Goal: Contribute content: Contribute content

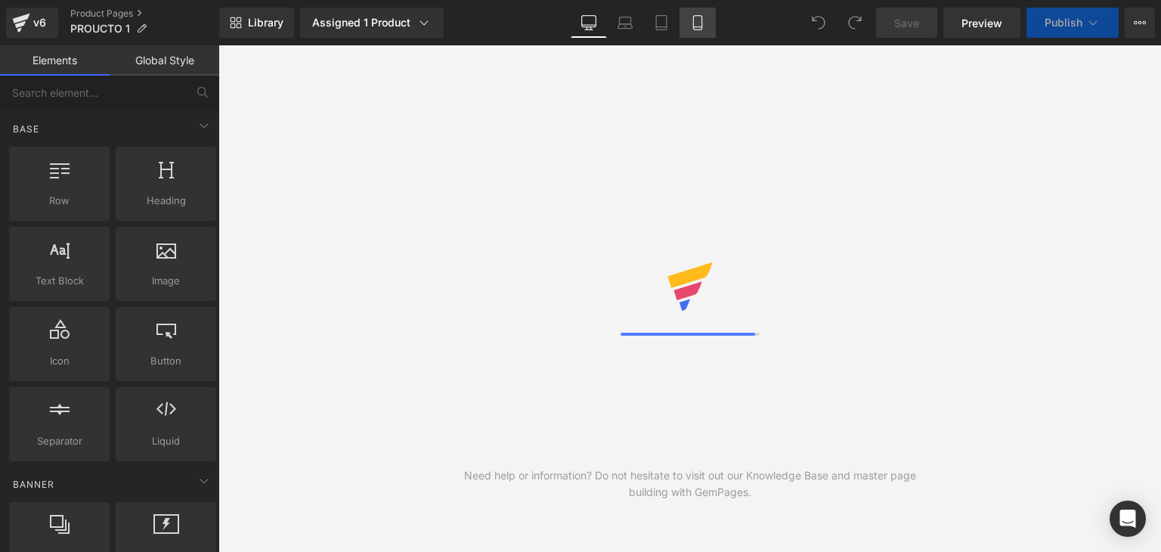
click at [693, 25] on icon at bounding box center [697, 23] width 8 height 14
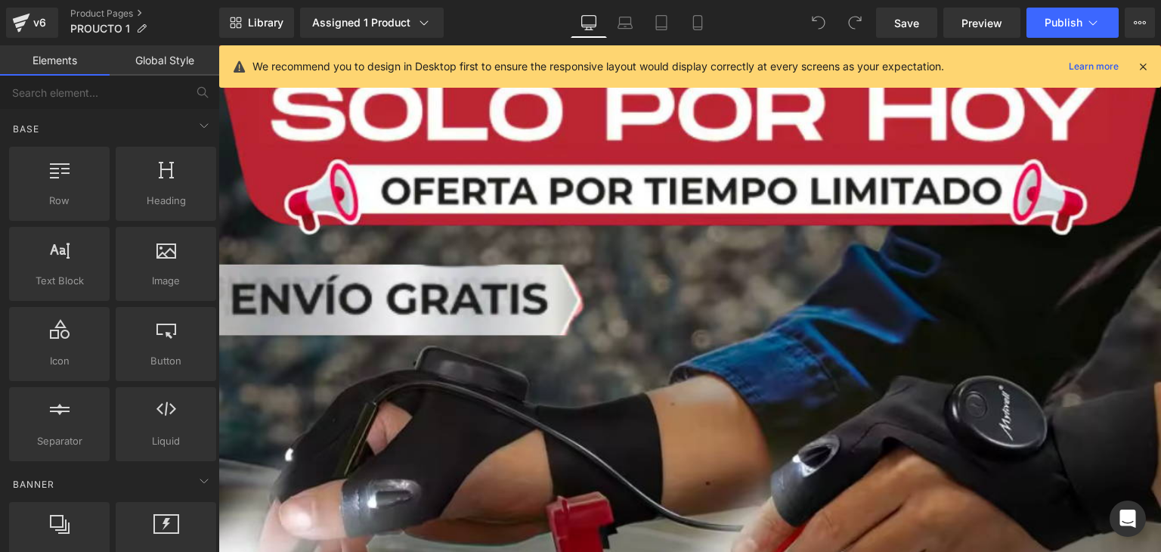
click at [1140, 67] on icon at bounding box center [1143, 67] width 14 height 14
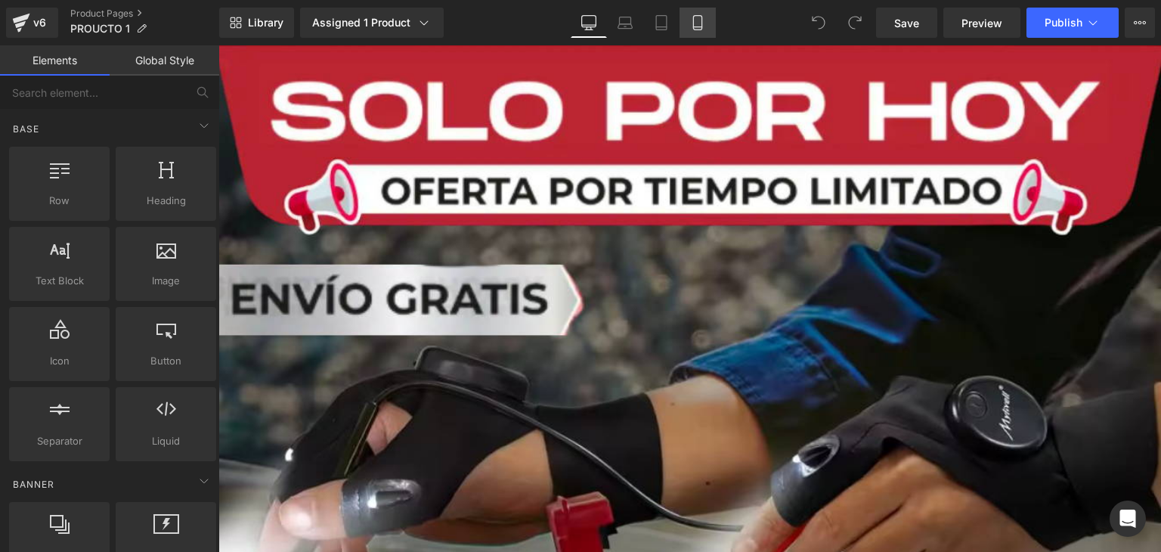
click at [703, 22] on icon at bounding box center [697, 22] width 15 height 15
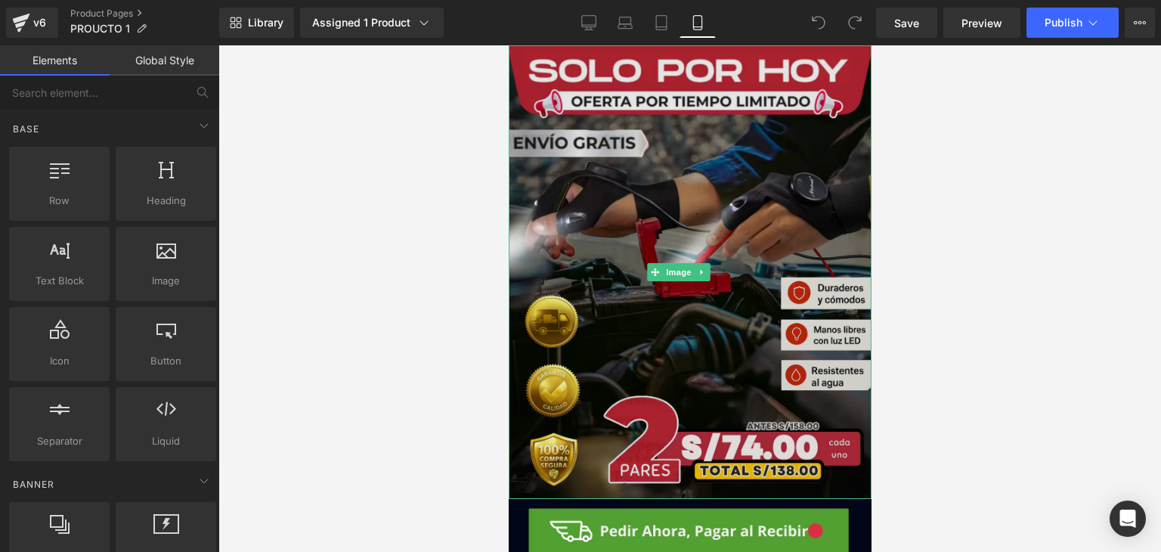
click at [651, 222] on img at bounding box center [689, 272] width 363 height 454
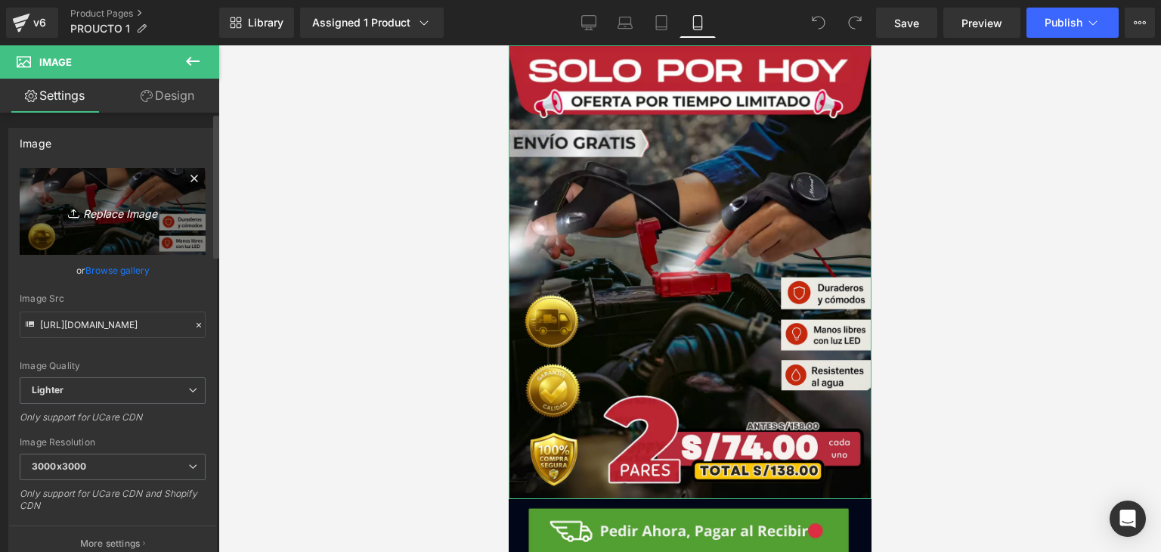
click at [143, 209] on icon "Replace Image" at bounding box center [112, 211] width 121 height 19
type input "C:\fakepath\Imagen de WhatsApp [DATE] a las 11.35.06_374d81d2.jpg"
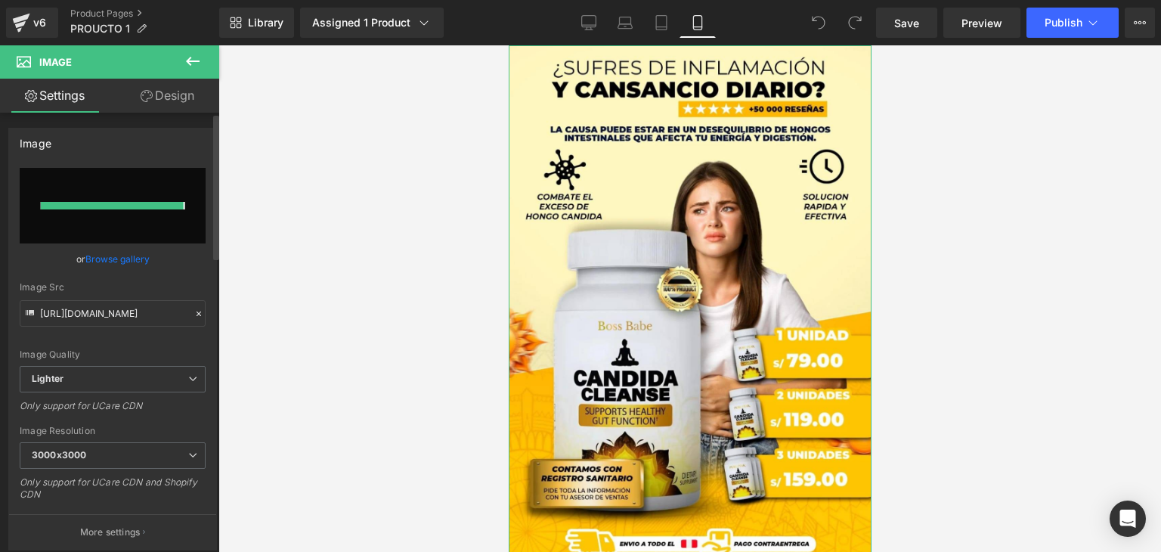
type input "[URL][DOMAIN_NAME]"
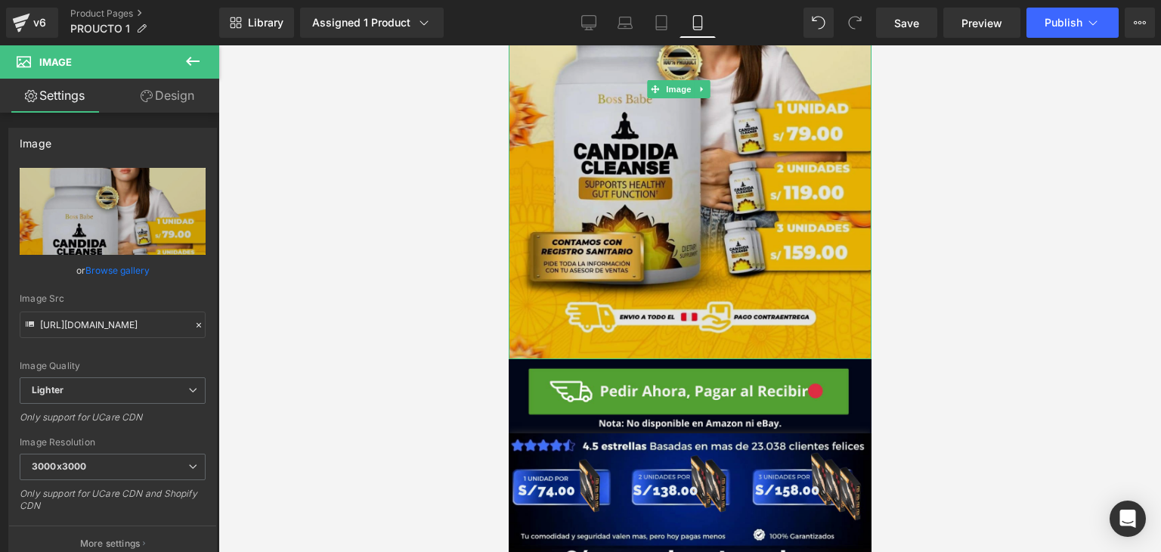
scroll to position [302, 0]
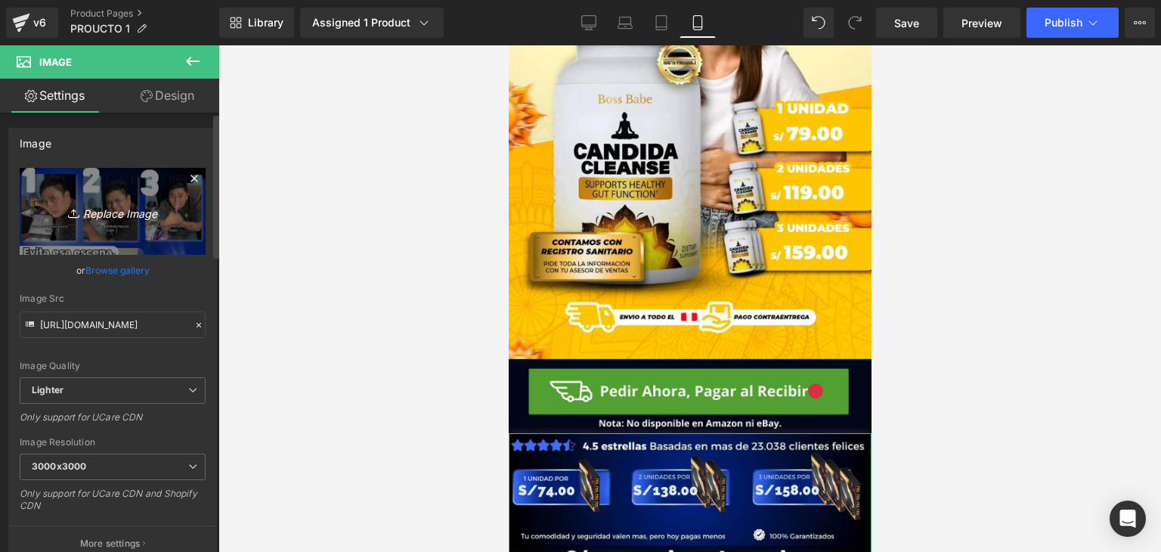
click at [123, 217] on icon "Replace Image" at bounding box center [112, 211] width 121 height 19
type input "C:\fakepath\Diseno_sin_tituload.webp"
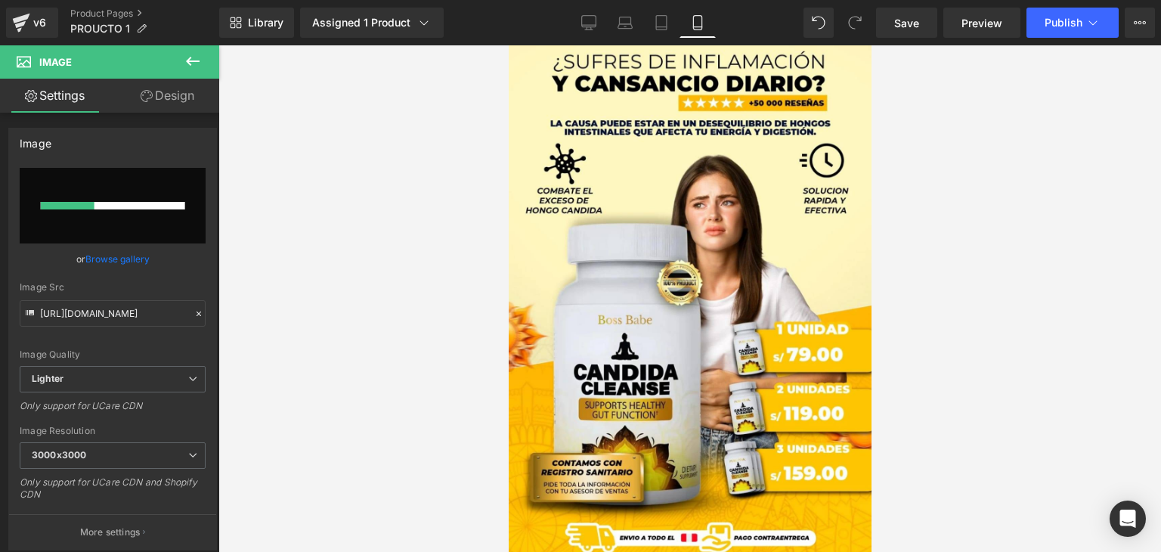
scroll to position [0, 0]
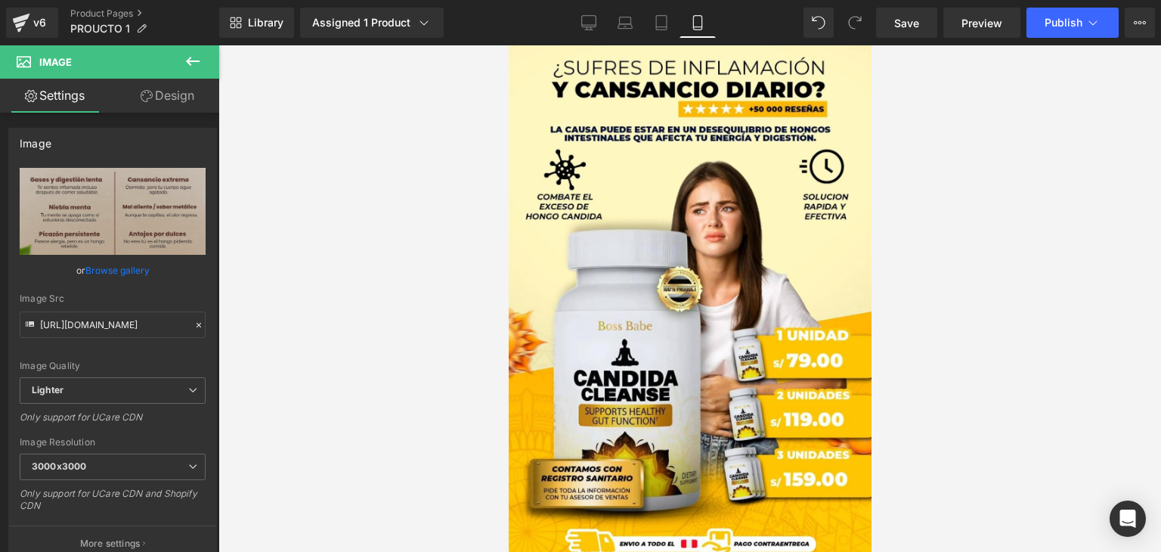
type input "[URL][DOMAIN_NAME]"
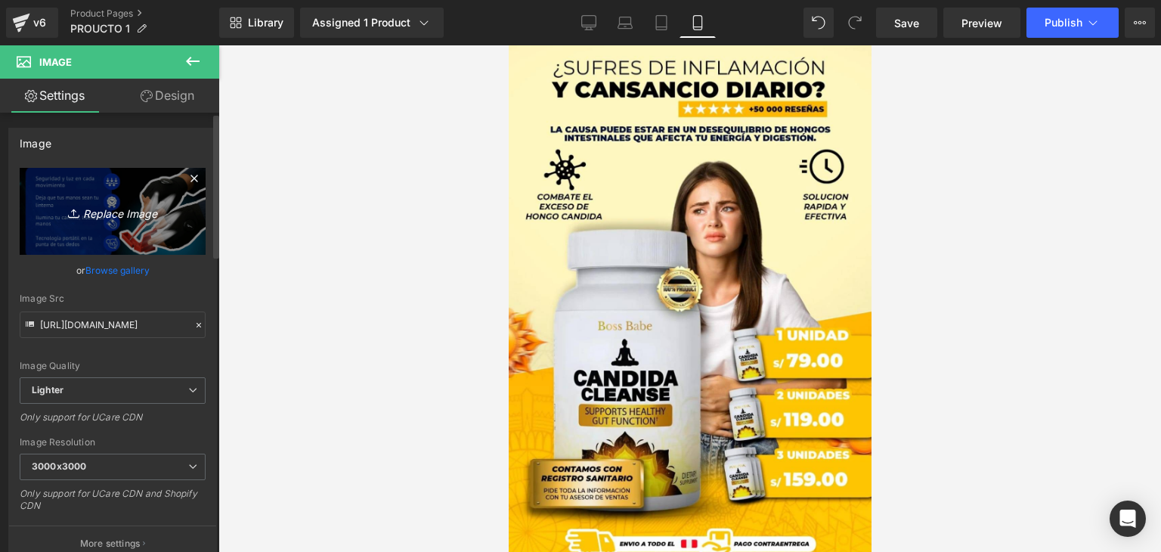
click at [92, 208] on icon "Replace Image" at bounding box center [112, 211] width 121 height 19
type input "C:\fakepath\Imagen de WhatsApp [DATE] a las 11.28.35_6780b22b.jpg"
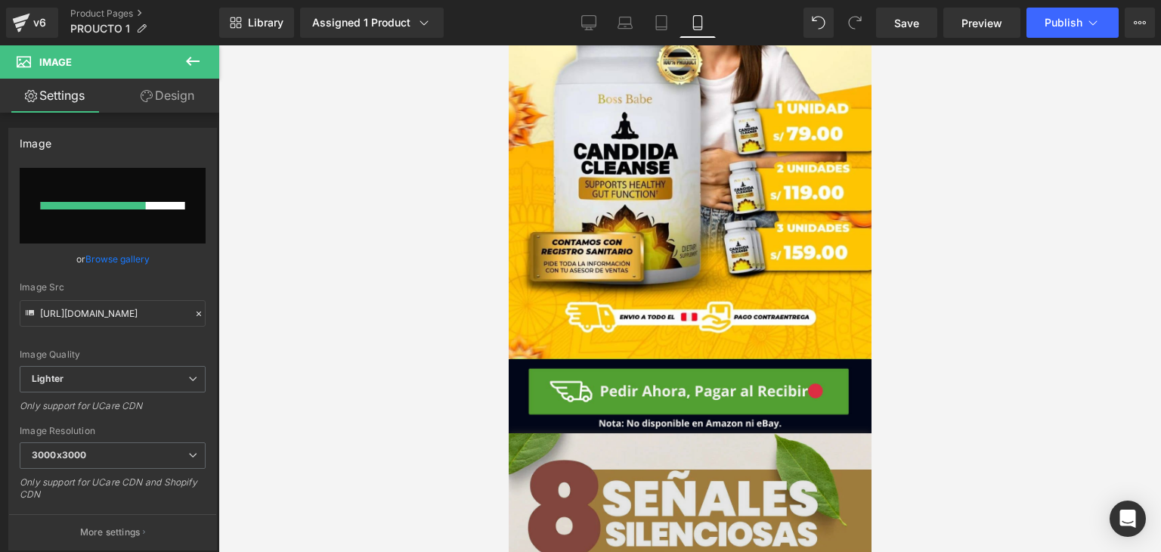
scroll to position [605, 0]
type input "[URL][DOMAIN_NAME]"
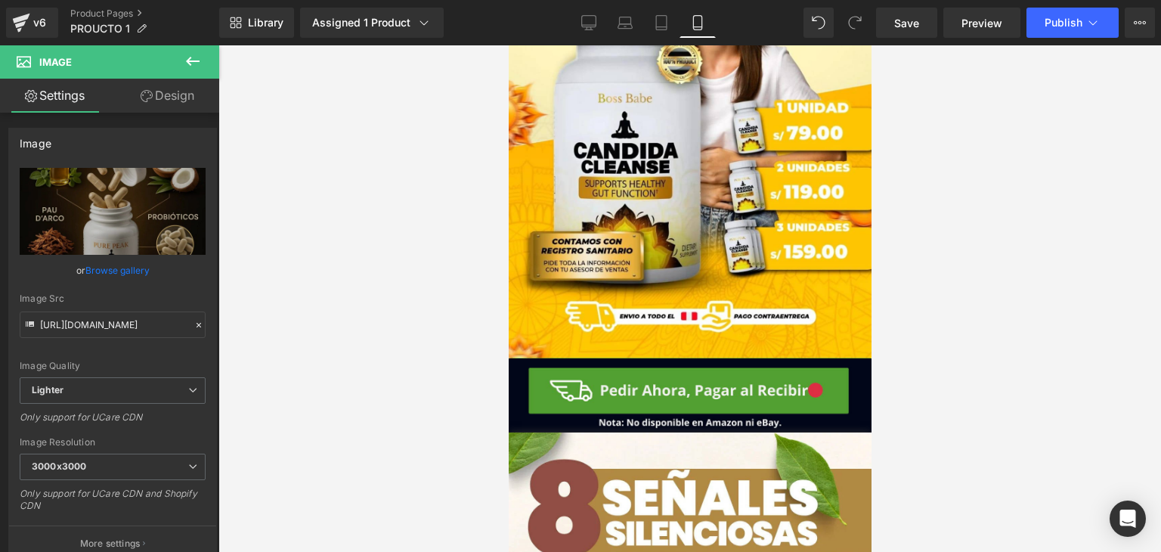
scroll to position [1890, 0]
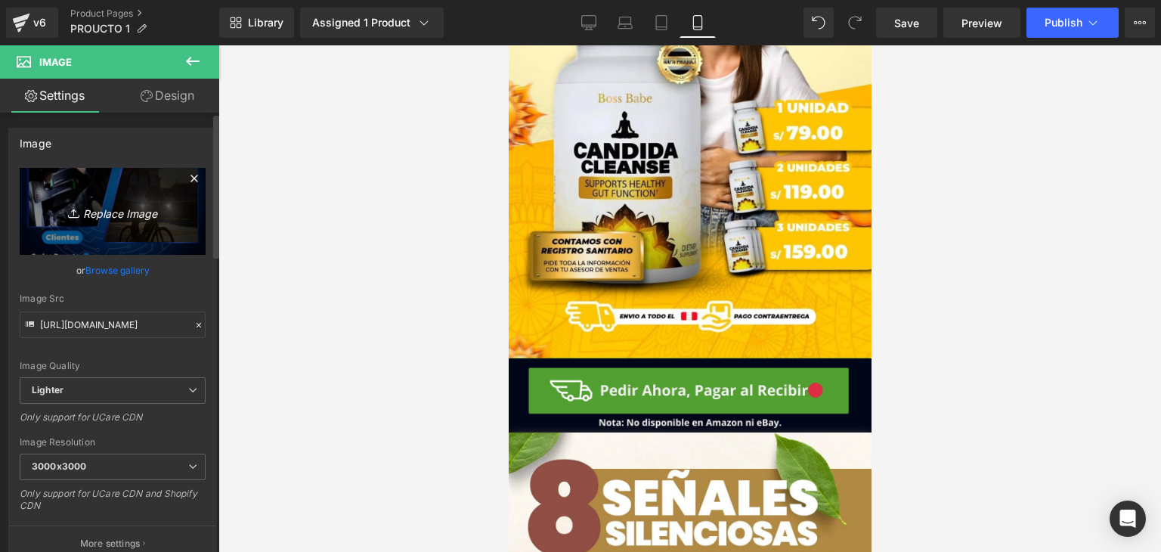
click at [84, 214] on icon "Replace Image" at bounding box center [112, 211] width 121 height 19
type input "C:\fakepath\Foto_Review_4.webp"
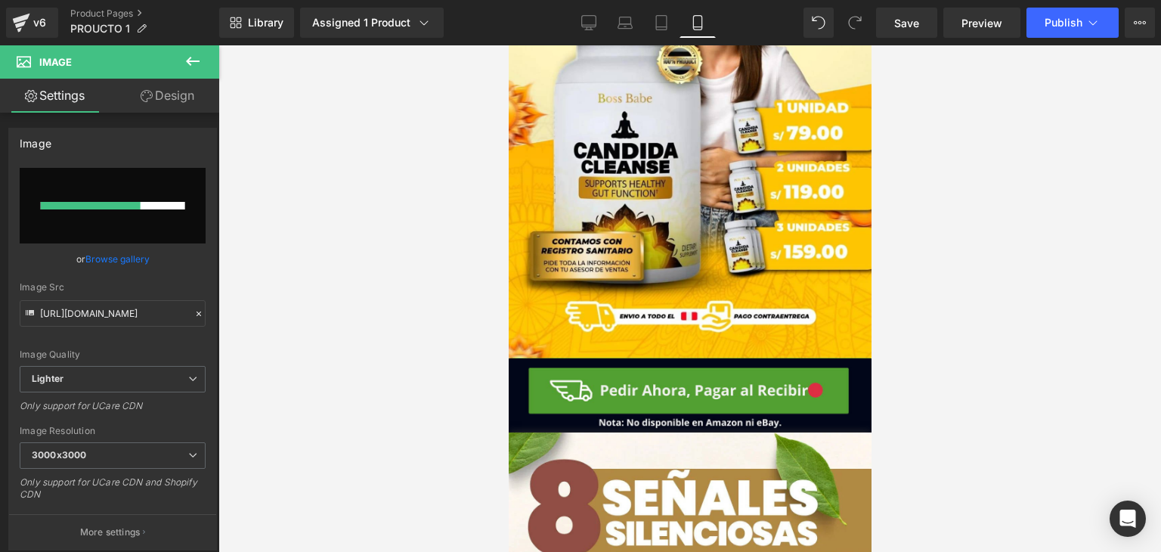
scroll to position [2958, 0]
type input "[URL][DOMAIN_NAME]"
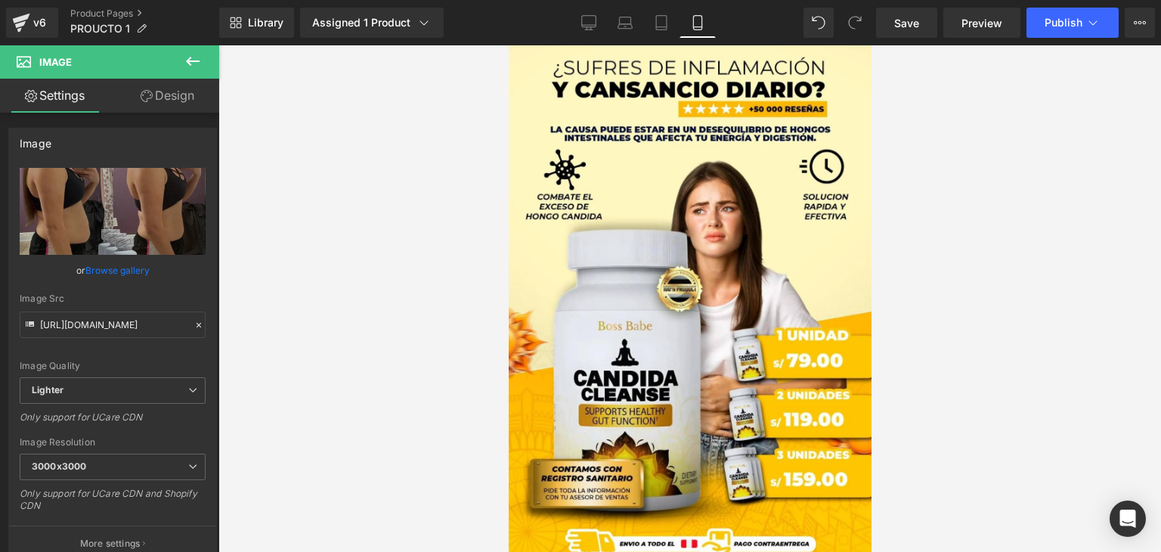
scroll to position [2117, 0]
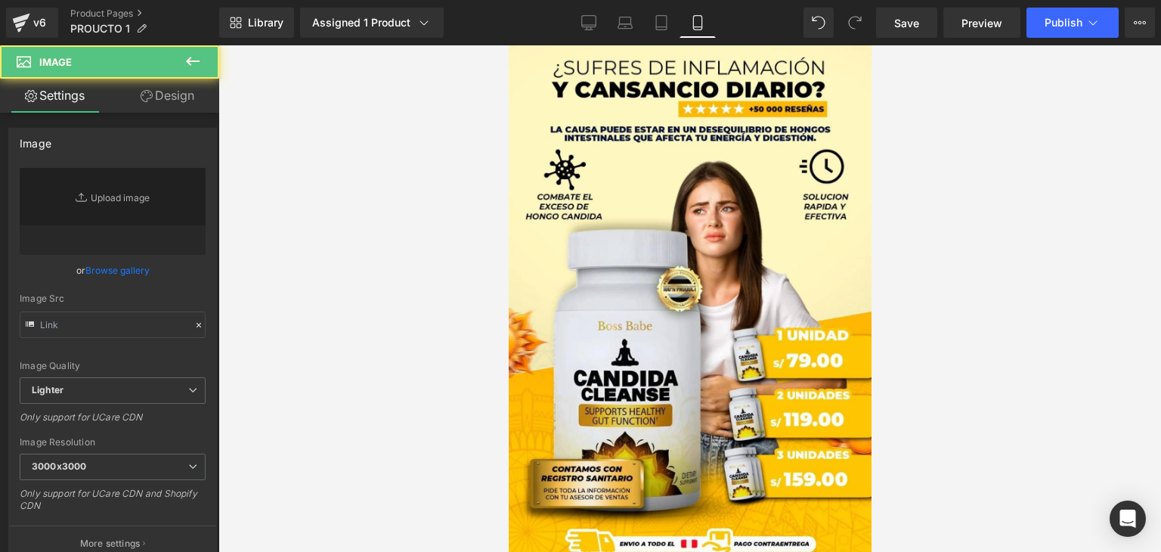
type input "[URL][DOMAIN_NAME]"
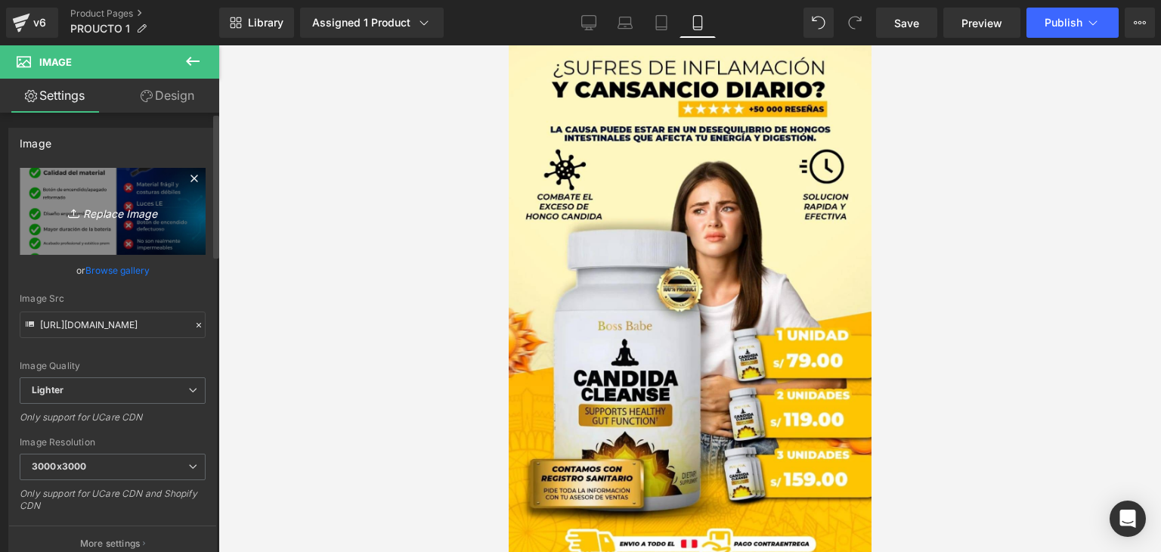
click at [99, 215] on icon "Replace Image" at bounding box center [112, 211] width 121 height 19
type input "C:\fakepath\GIFS _1_.jpg"
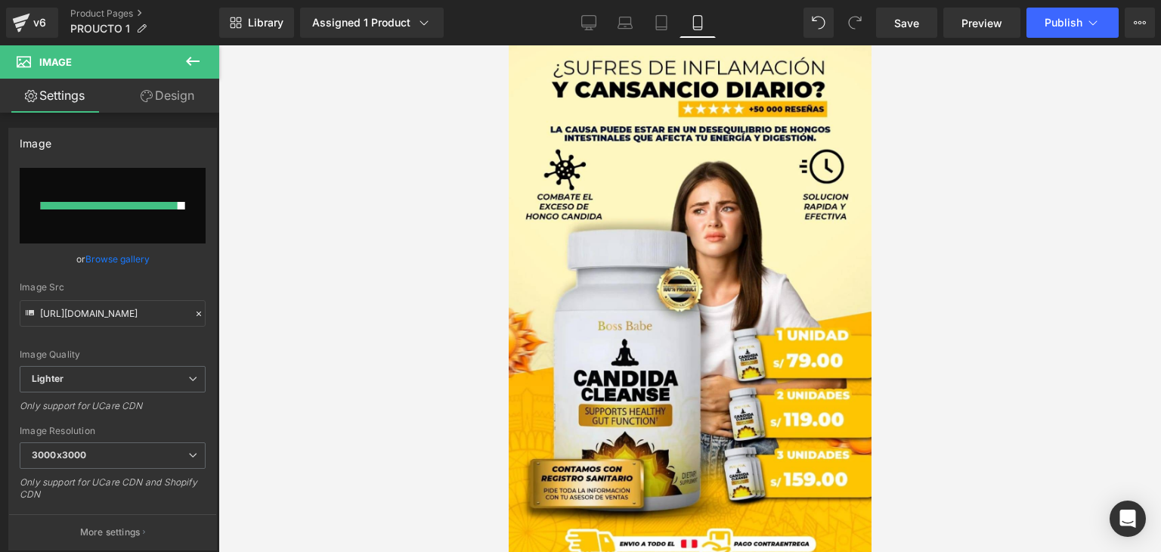
type input "[URL][DOMAIN_NAME]"
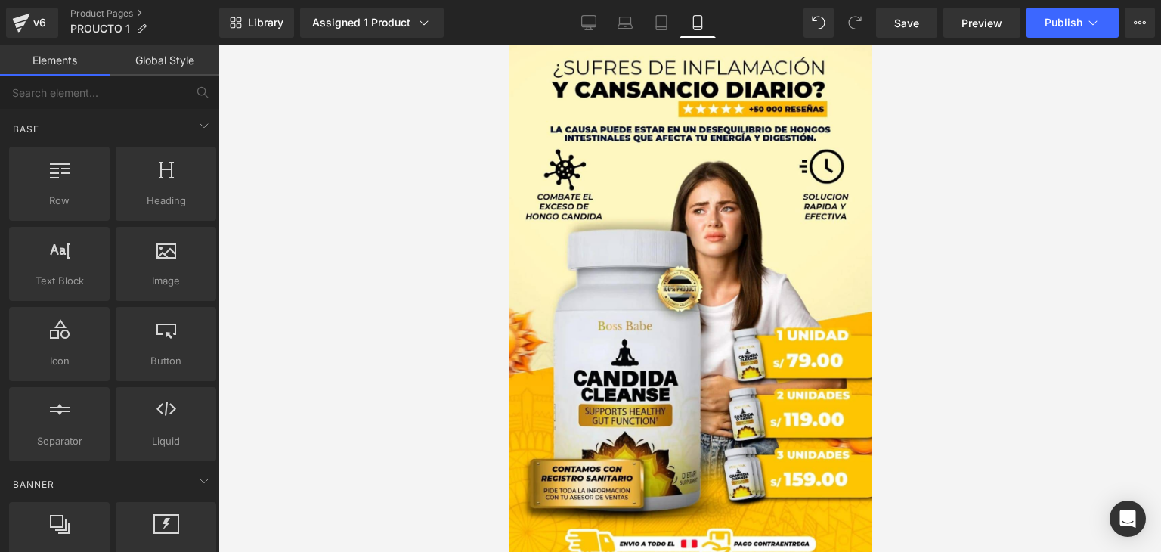
click at [959, 315] on div at bounding box center [689, 298] width 943 height 506
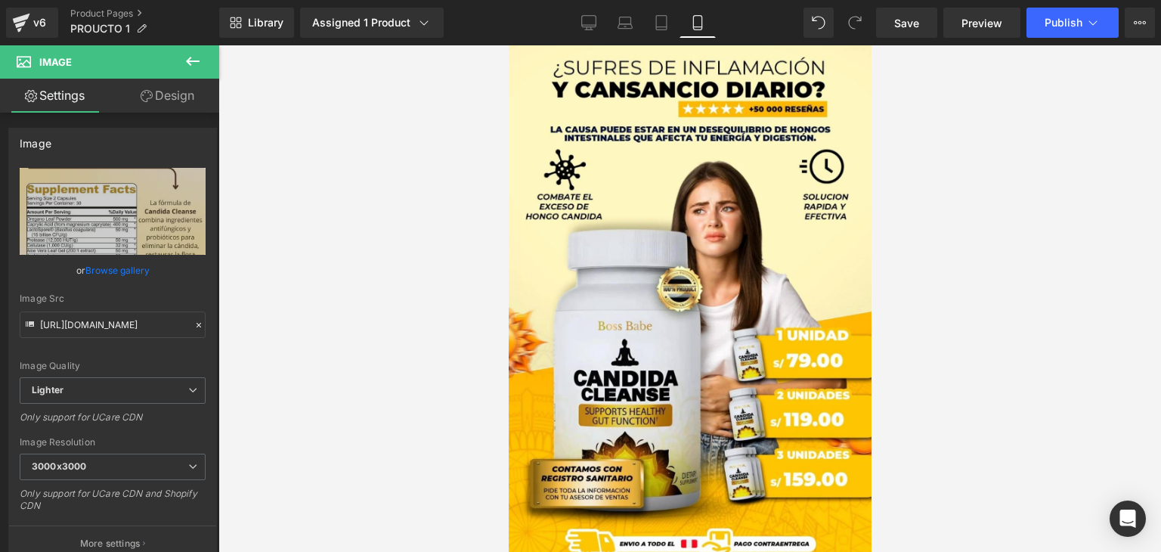
drag, startPoint x: 162, startPoint y: 93, endPoint x: 142, endPoint y: 191, distance: 100.2
click at [162, 93] on link "Design" at bounding box center [168, 96] width 110 height 34
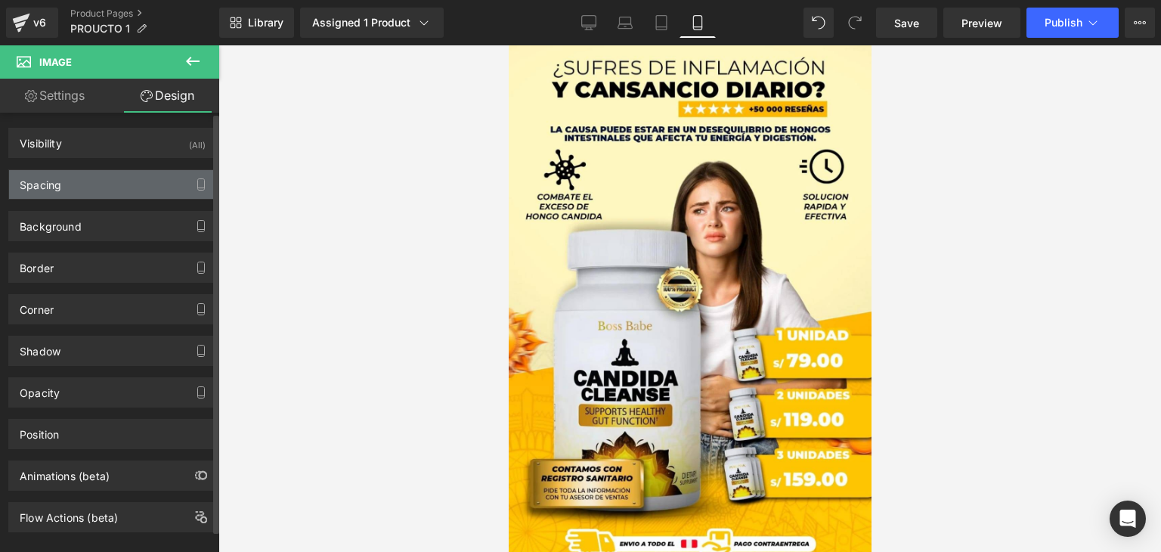
type input "0"
type input "-125"
type input "0"
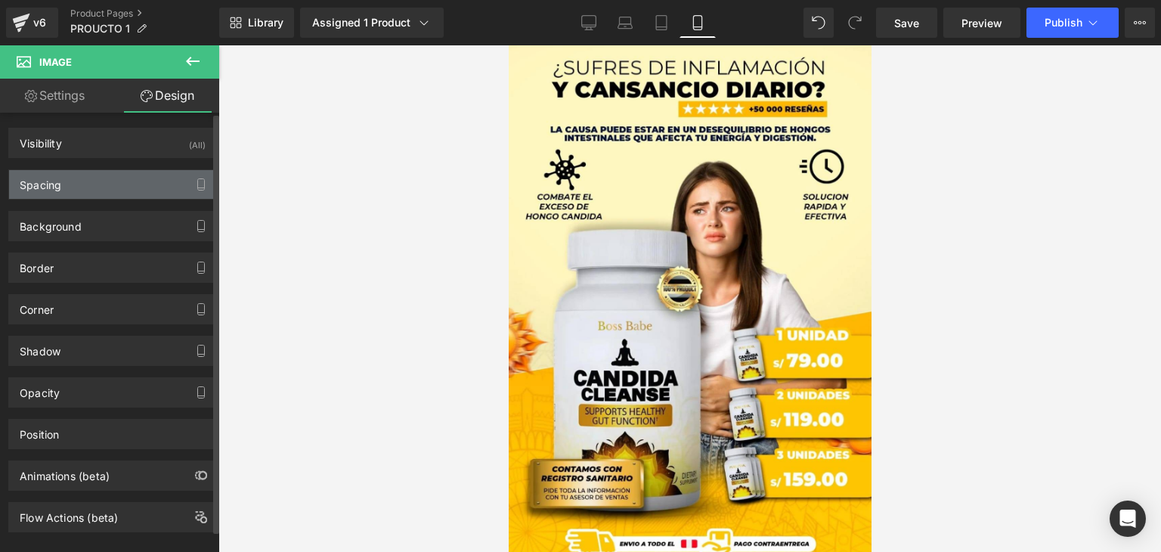
type input "0"
click at [142, 190] on div "Spacing" at bounding box center [112, 184] width 207 height 29
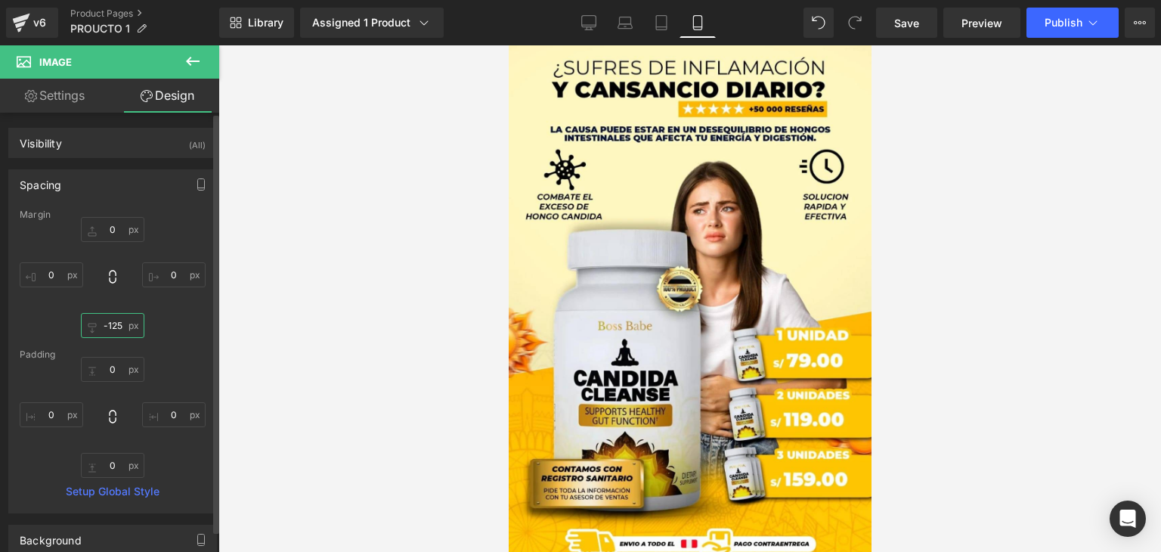
click at [109, 324] on input "-125" at bounding box center [112, 325] width 63 height 25
click at [116, 327] on input "-125" at bounding box center [112, 325] width 63 height 25
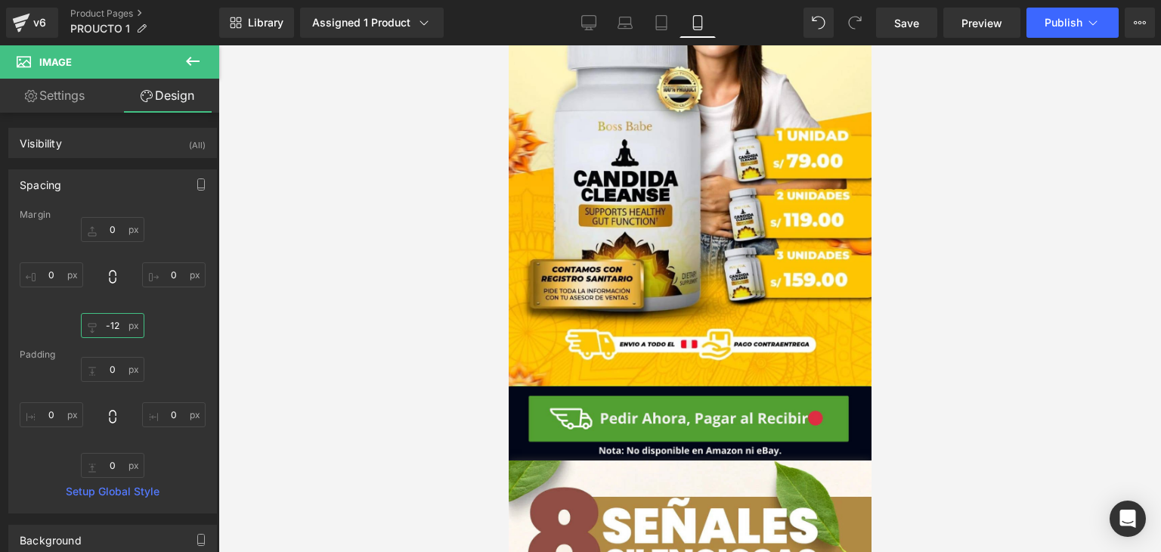
scroll to position [114, 0]
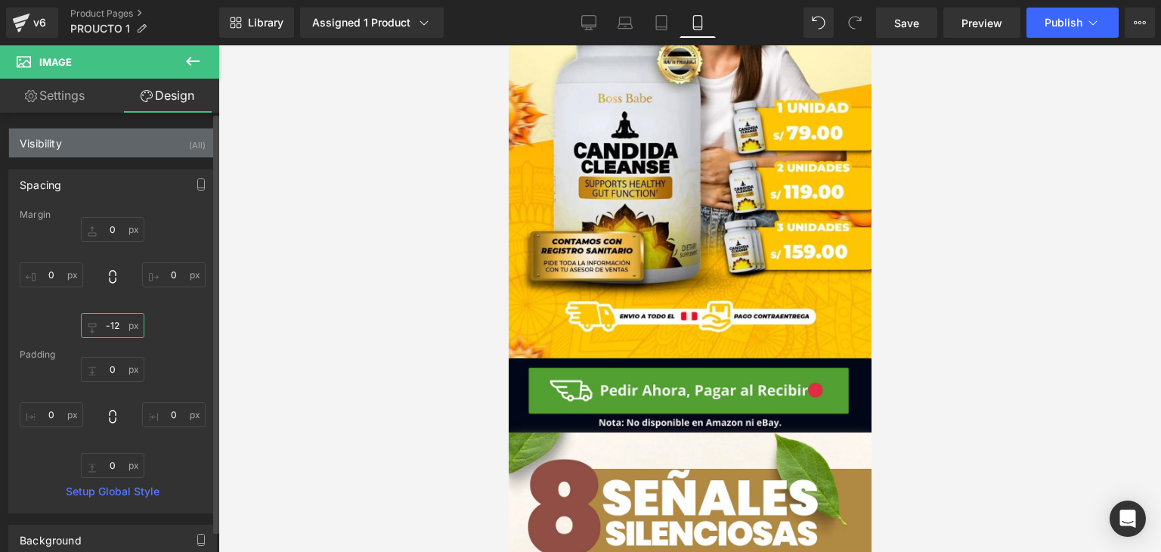
type input "-12"
click at [144, 148] on div "Visibility (All)" at bounding box center [112, 143] width 207 height 29
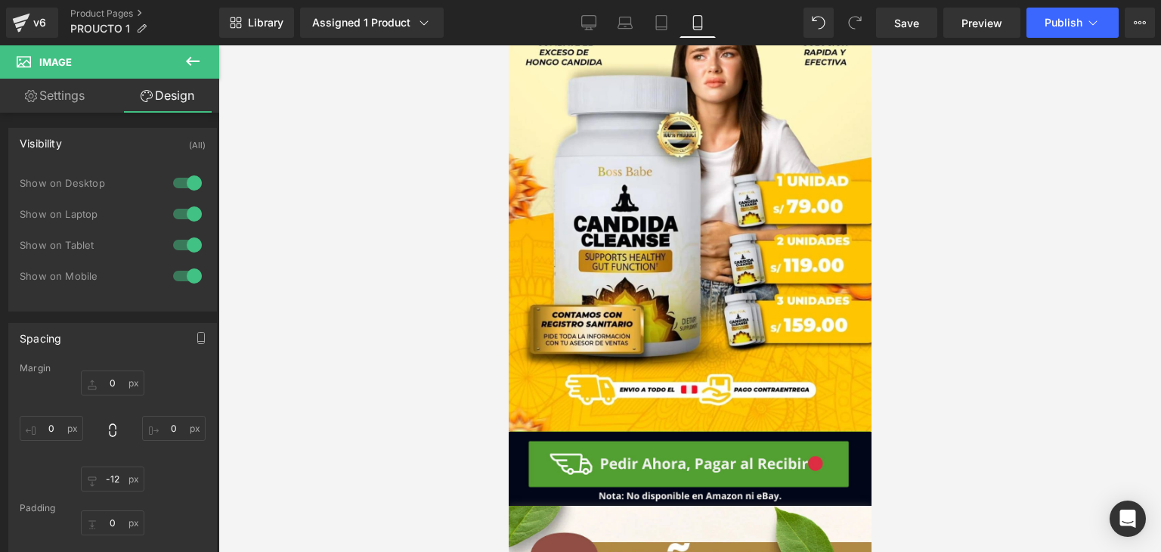
scroll to position [0, 0]
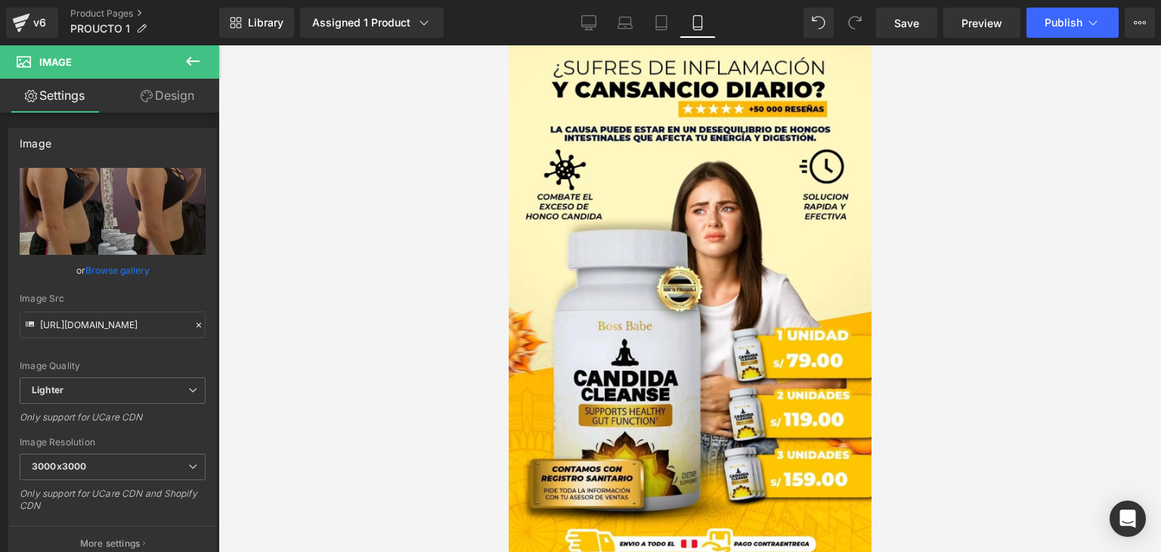
click at [136, 104] on link "Design" at bounding box center [168, 96] width 110 height 34
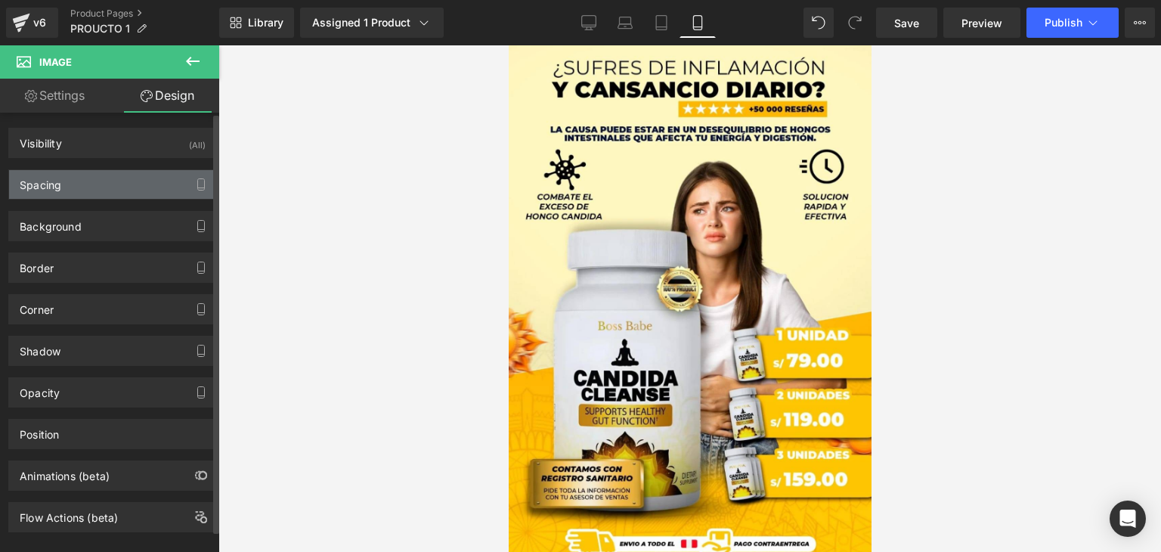
click at [135, 185] on div "Spacing" at bounding box center [112, 184] width 207 height 29
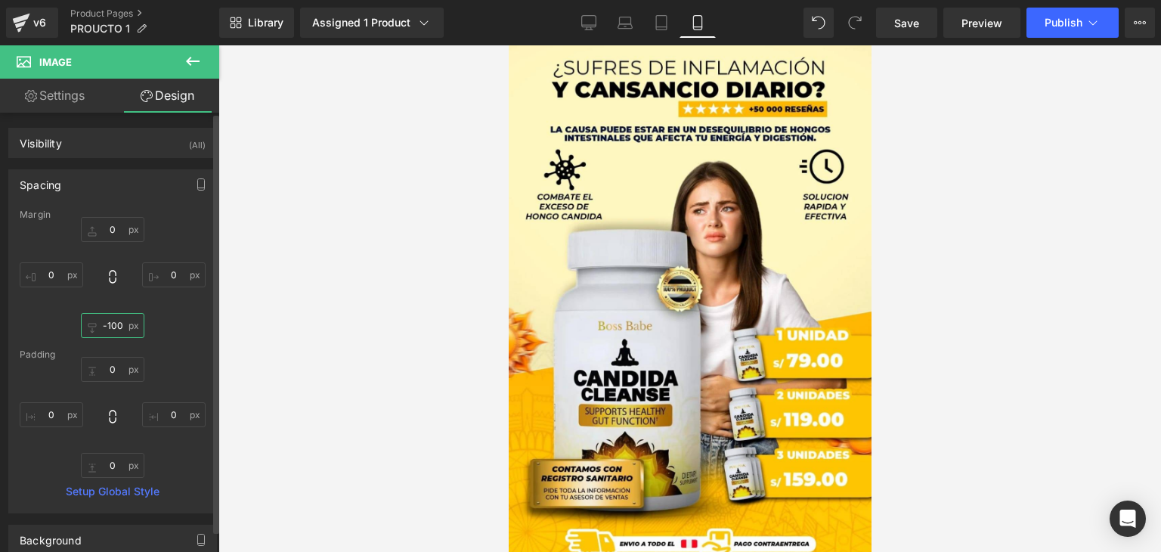
click at [113, 331] on input "-100" at bounding box center [112, 325] width 63 height 25
click at [118, 327] on input "-100" at bounding box center [112, 325] width 63 height 25
type input "-10"
click at [984, 259] on div at bounding box center [689, 298] width 943 height 506
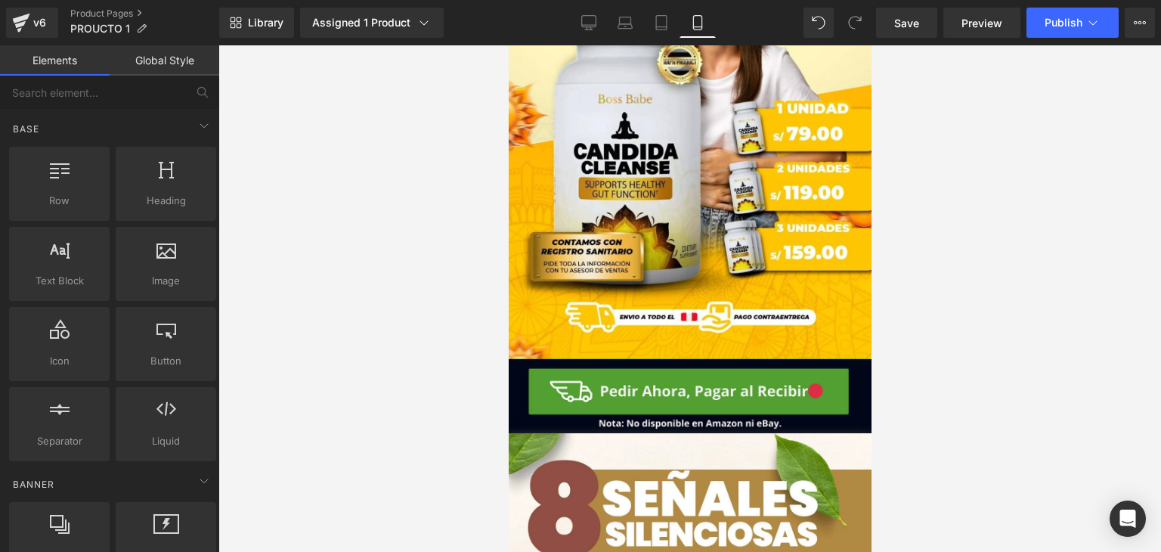
scroll to position [2942, 0]
drag, startPoint x: 649, startPoint y: 312, endPoint x: 633, endPoint y: 308, distance: 16.3
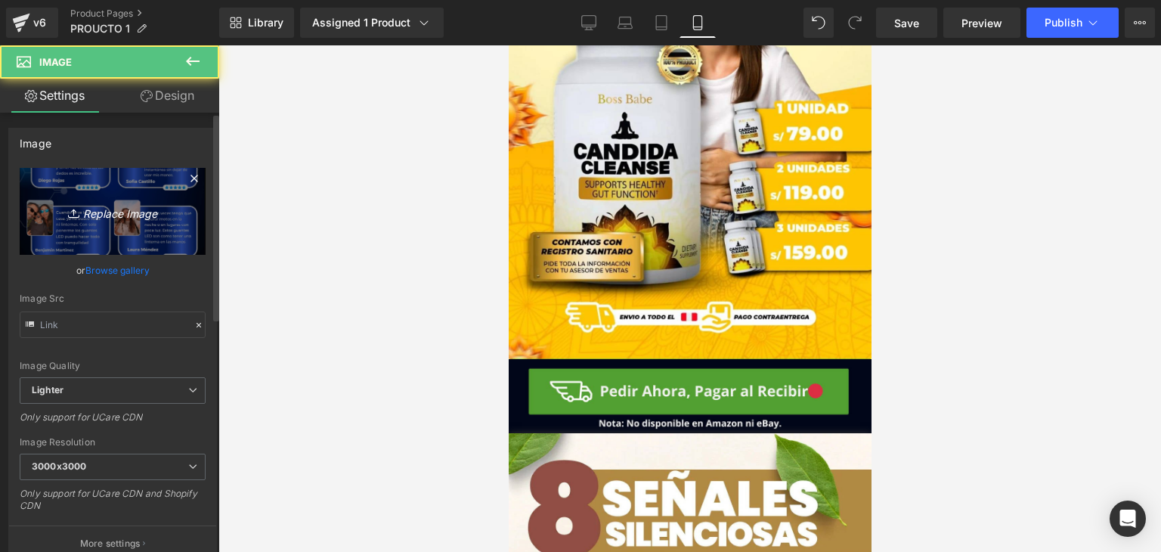
click at [82, 208] on icon "Replace Image" at bounding box center [112, 211] width 121 height 19
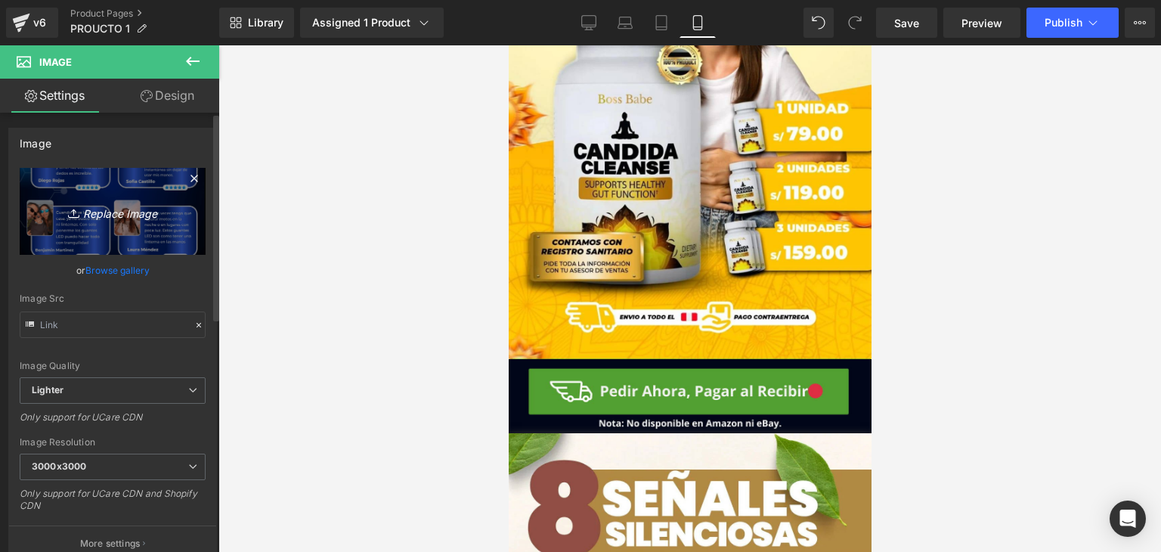
type input "C:\fakepath\Imagen de WhatsApp [DATE] a las 11.39.59_3ed61e35.jpg"
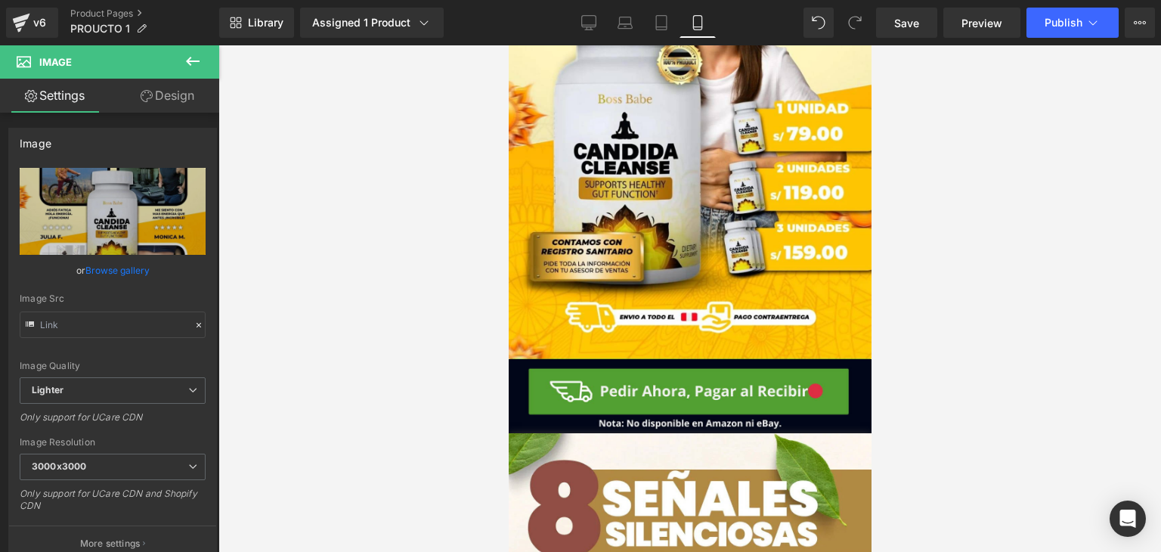
scroll to position [1436, 0]
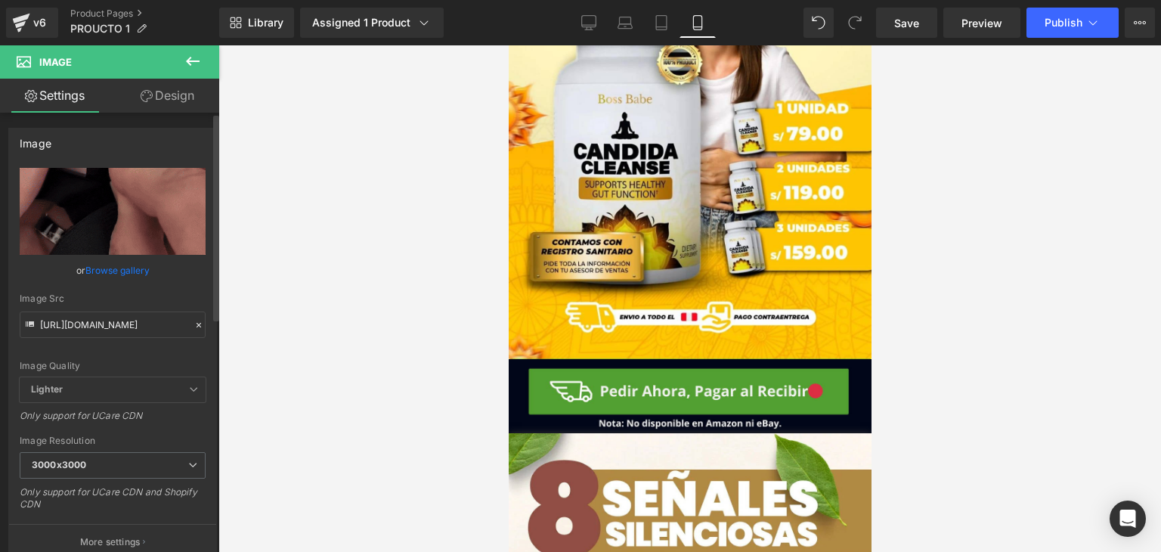
click at [194, 323] on icon at bounding box center [199, 325] width 11 height 11
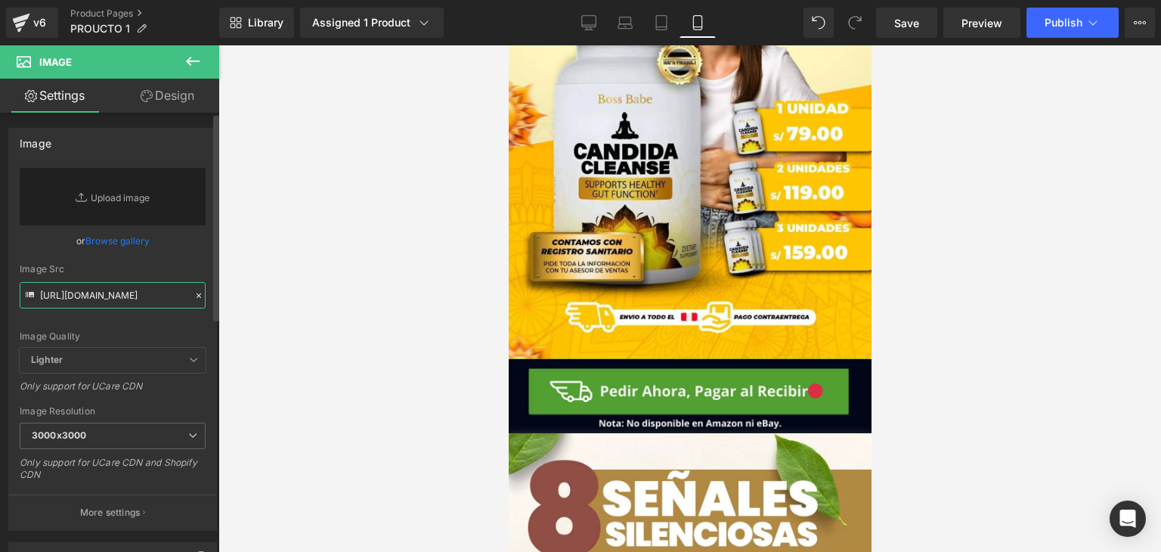
click at [157, 303] on input "[URL][DOMAIN_NAME]" at bounding box center [113, 295] width 186 height 26
paste input "[URL][DOMAIN_NAME][DOMAIN_NAME]"
type input "[URL][DOMAIN_NAME][DOMAIN_NAME]"
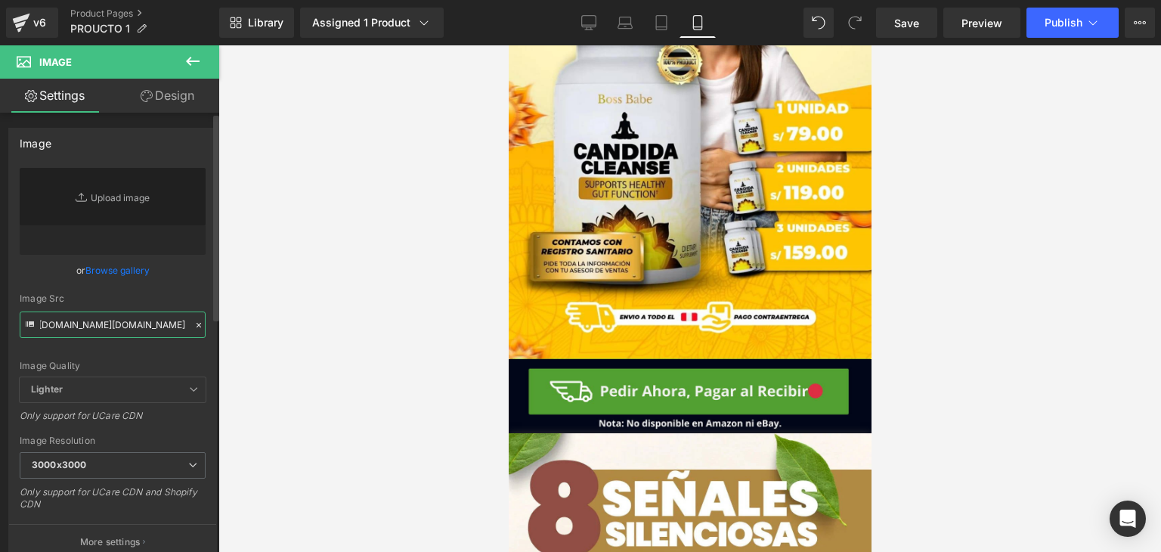
scroll to position [0, 0]
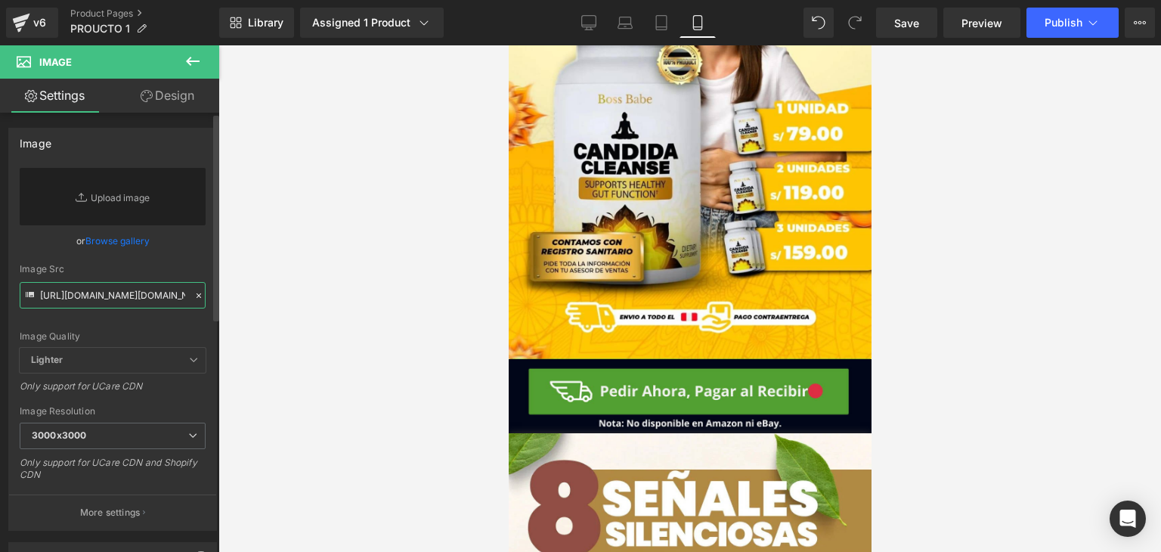
click at [157, 305] on input "[URL][DOMAIN_NAME][DOMAIN_NAME]" at bounding box center [113, 295] width 186 height 26
paste input "[URL][DOMAIN_NAME][DOMAIN_NAME]"
type input "[URL][DOMAIN_NAME][DOMAIN_NAME]"
click at [153, 301] on input "[URL][DOMAIN_NAME][DOMAIN_NAME]" at bounding box center [113, 295] width 186 height 26
paste input "[URL][DOMAIN_NAME]"
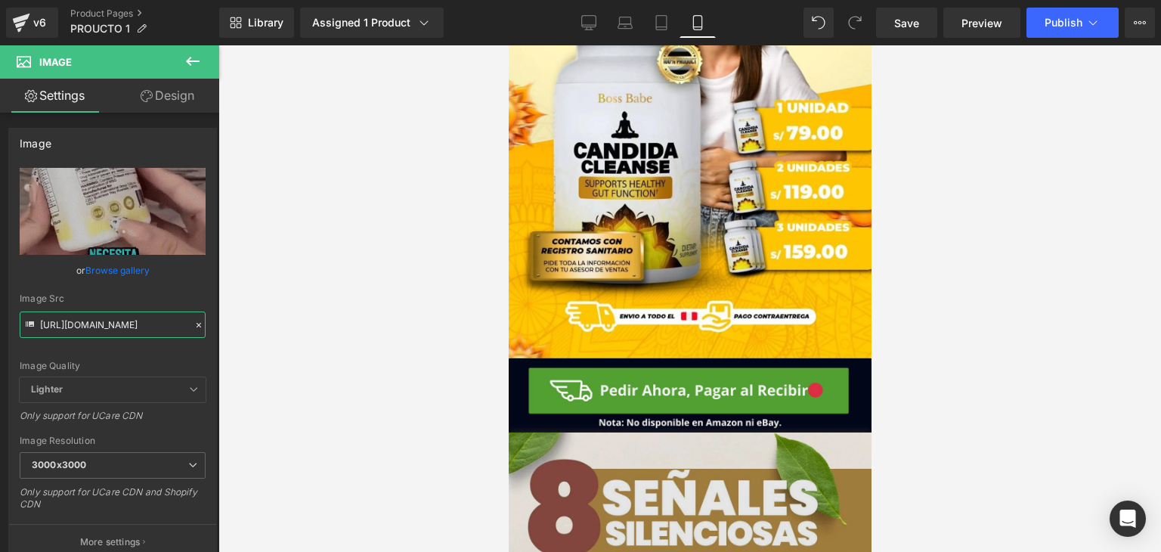
scroll to position [2990, 0]
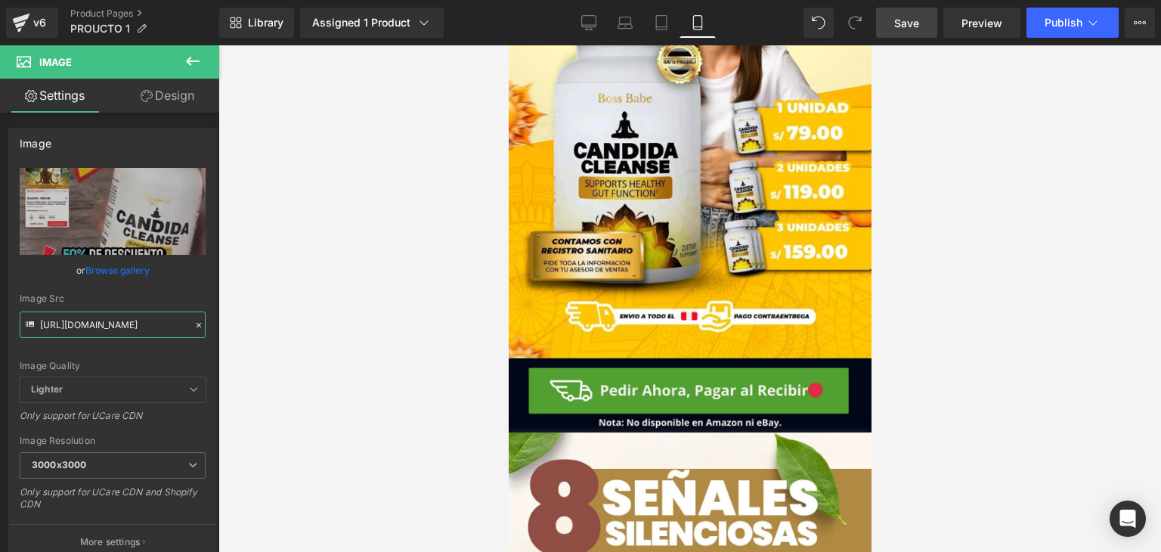
type input "[URL][DOMAIN_NAME]"
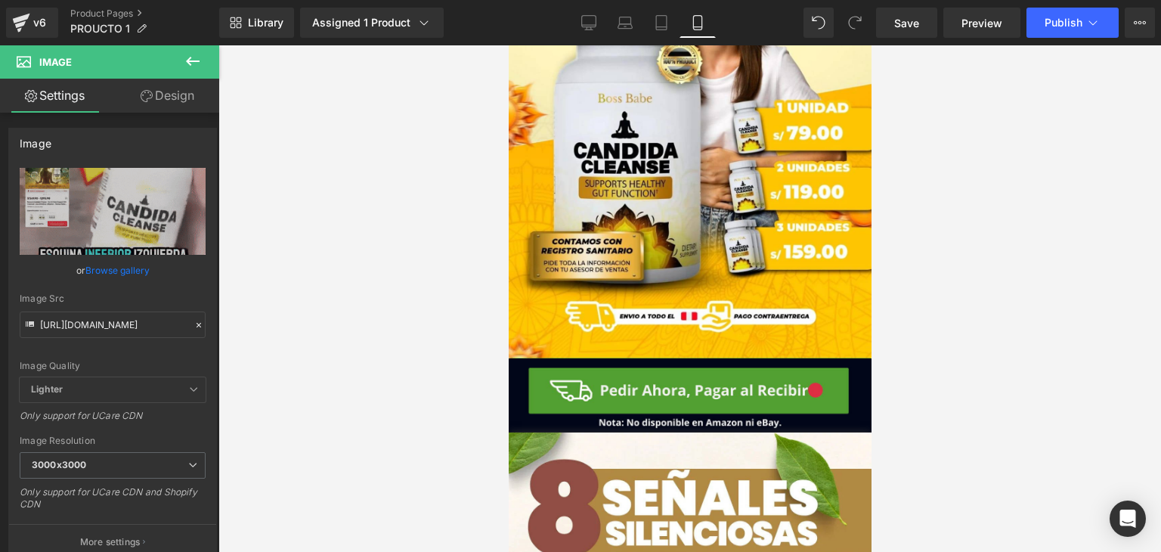
scroll to position [0, 0]
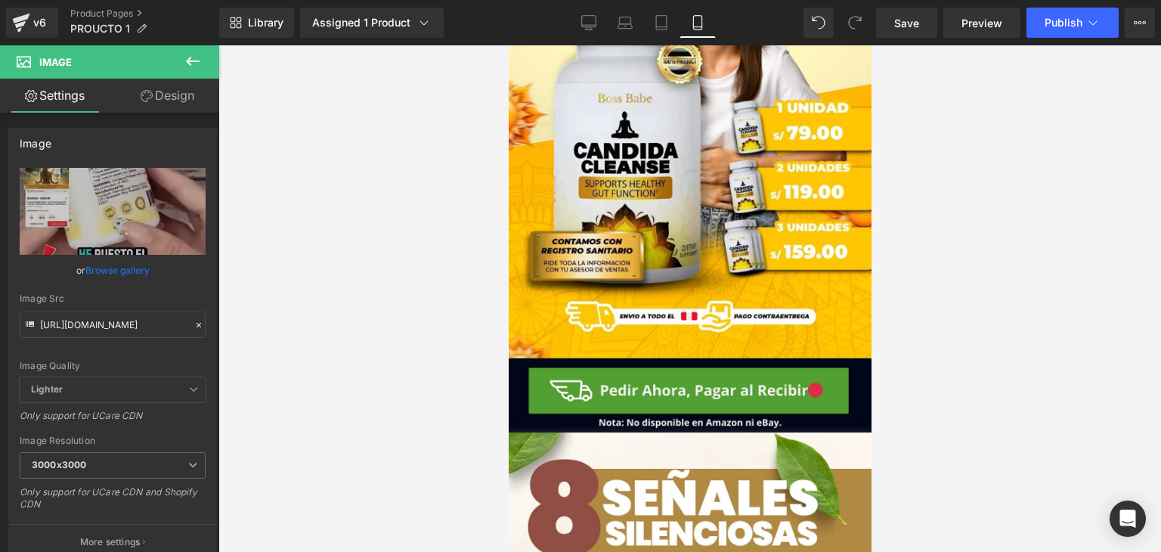
drag, startPoint x: 904, startPoint y: 16, endPoint x: 1008, endPoint y: 4, distance: 105.0
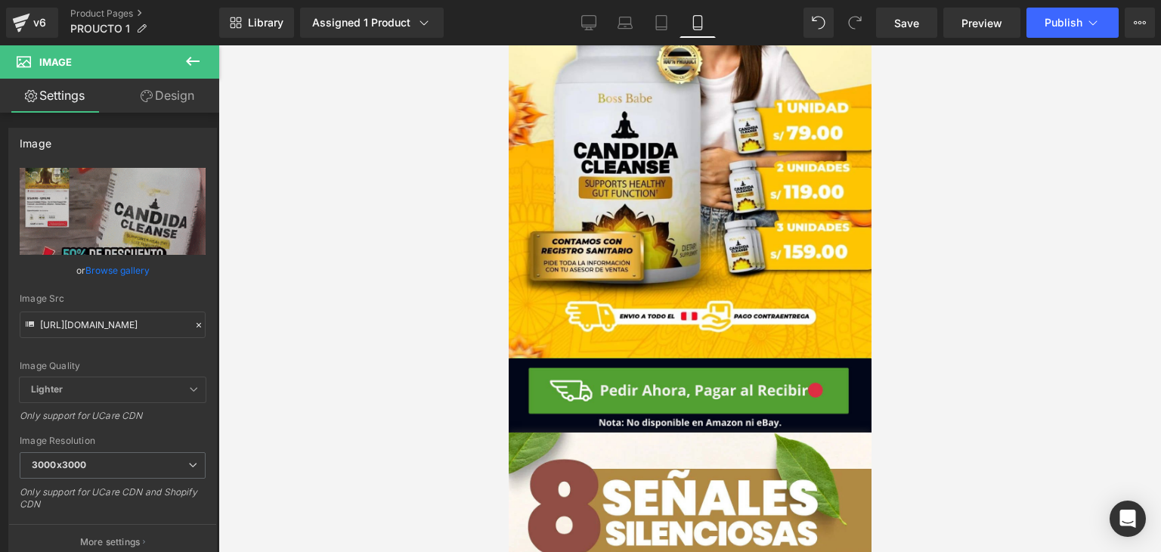
click at [903, 17] on span "Save" at bounding box center [906, 23] width 25 height 16
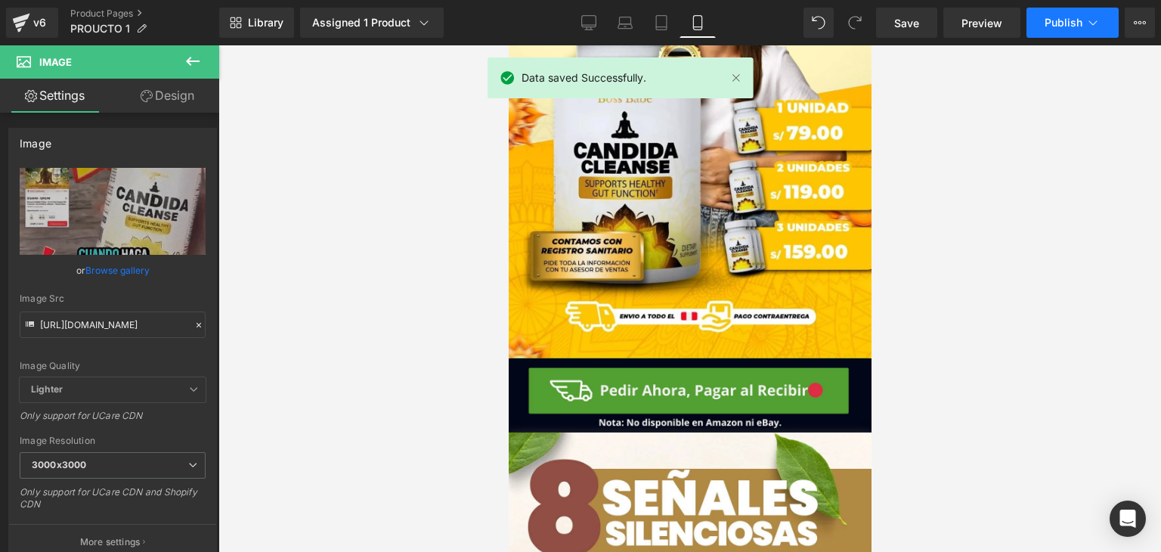
click at [1066, 26] on span "Publish" at bounding box center [1064, 23] width 38 height 12
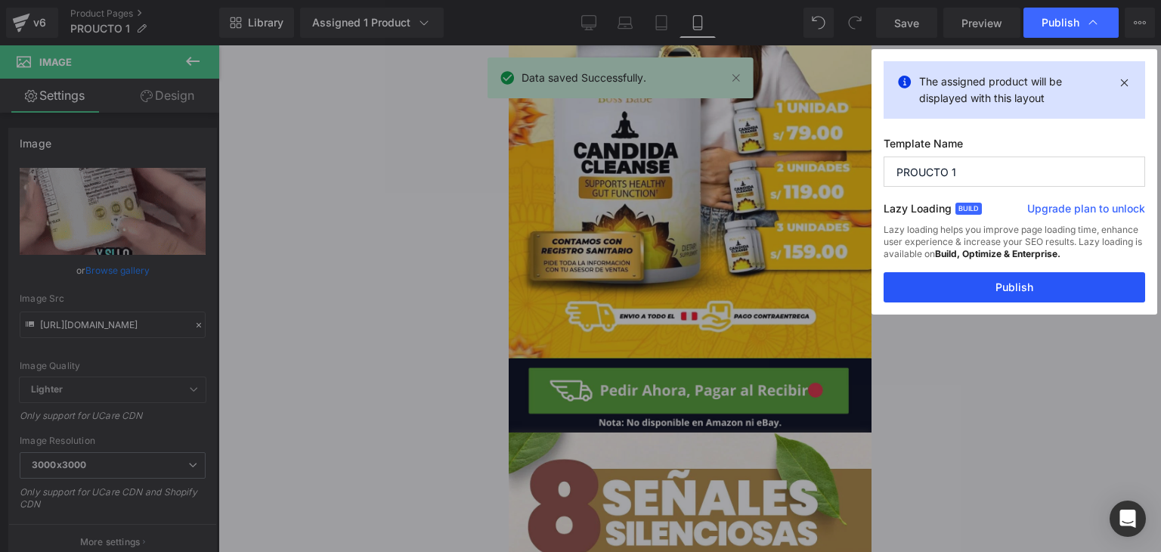
click at [949, 290] on button "Publish" at bounding box center [1015, 287] width 262 height 30
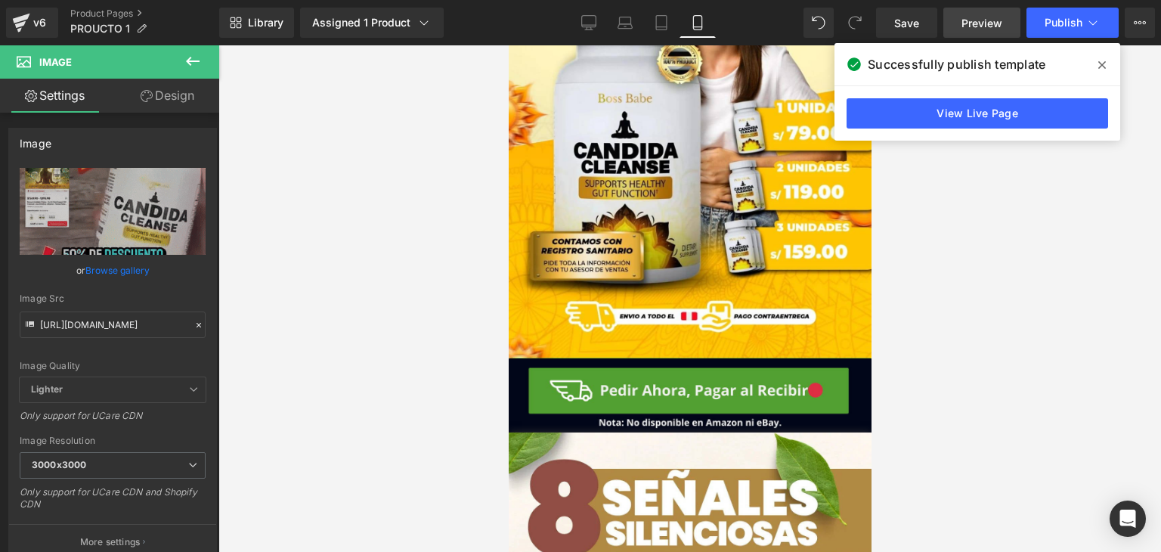
click at [1007, 20] on link "Preview" at bounding box center [981, 23] width 77 height 30
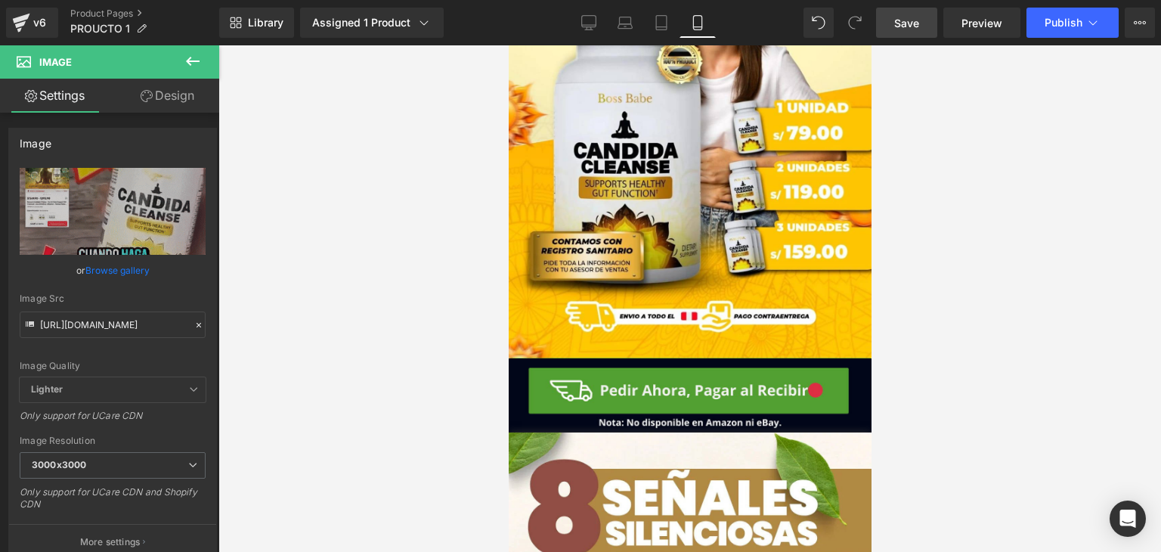
click at [909, 11] on link "Save" at bounding box center [906, 23] width 61 height 30
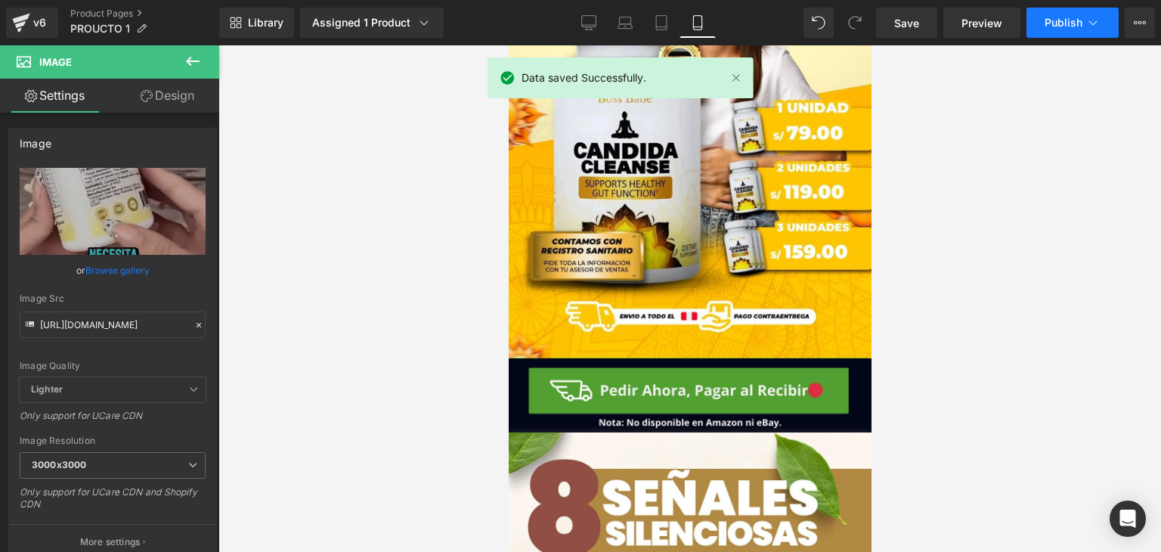
click at [1051, 33] on button "Publish" at bounding box center [1073, 23] width 92 height 30
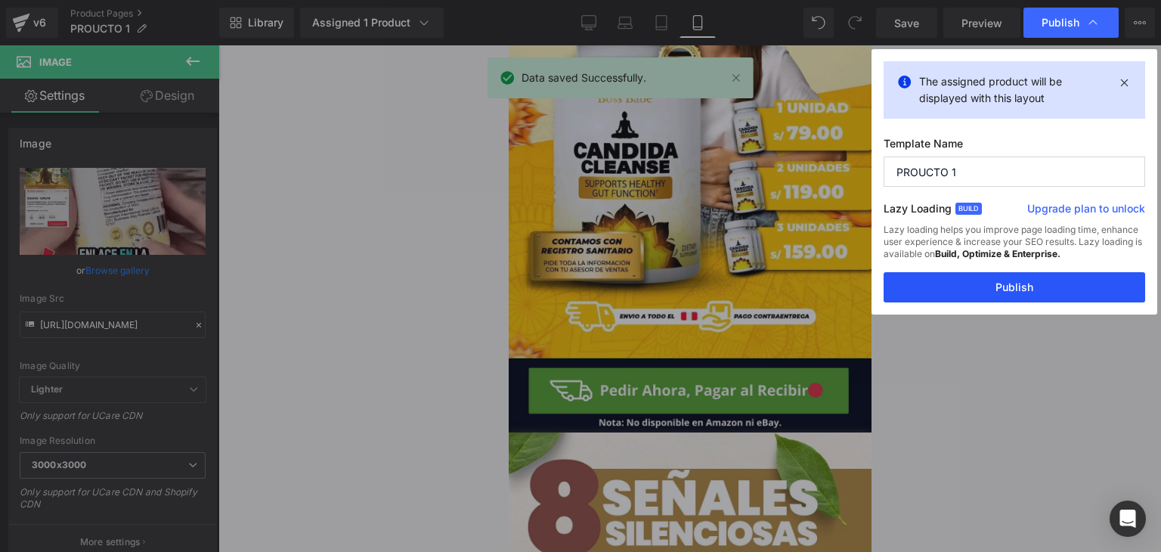
click at [1030, 281] on button "Publish" at bounding box center [1015, 287] width 262 height 30
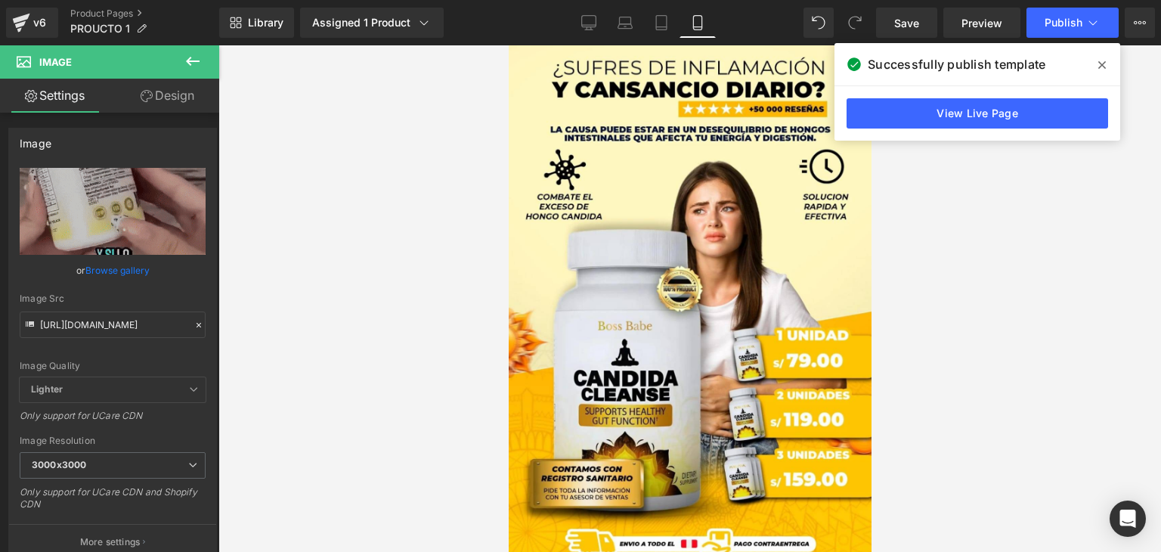
click at [590, 178] on img at bounding box center [689, 315] width 363 height 540
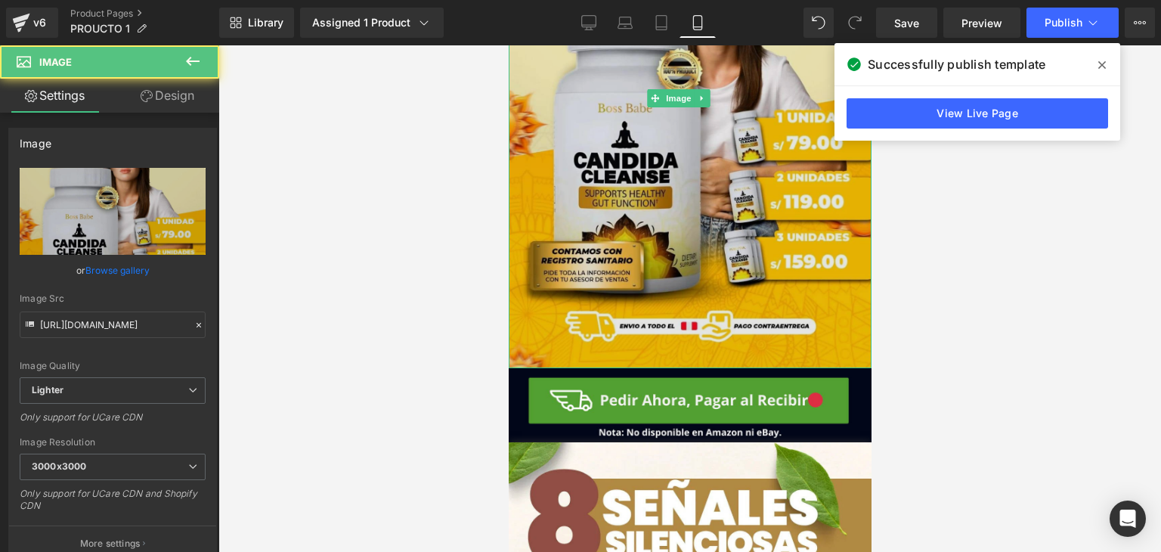
scroll to position [114, 0]
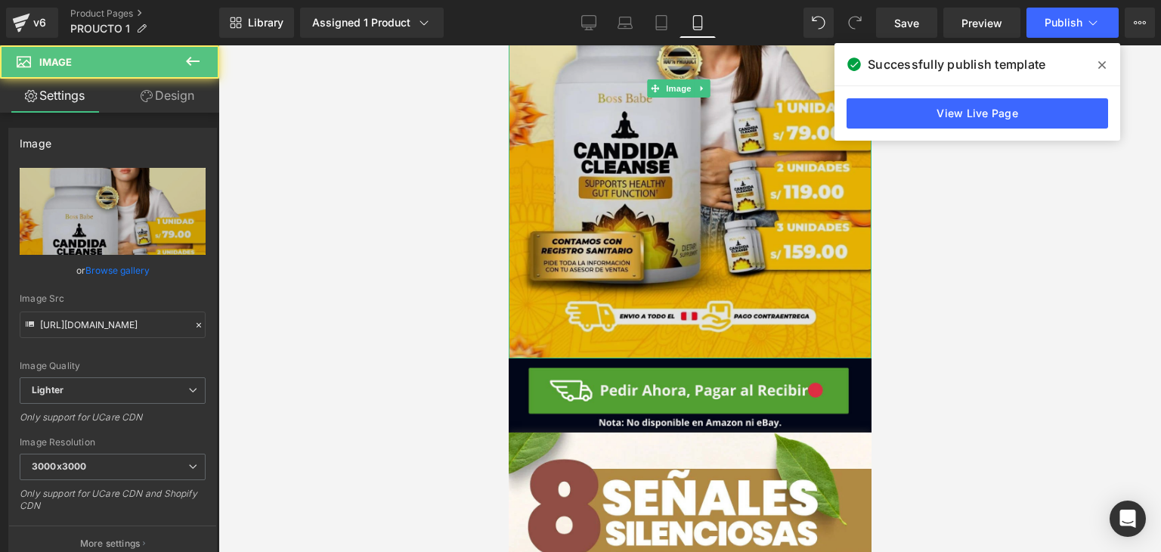
click at [584, 216] on img at bounding box center [689, 88] width 363 height 540
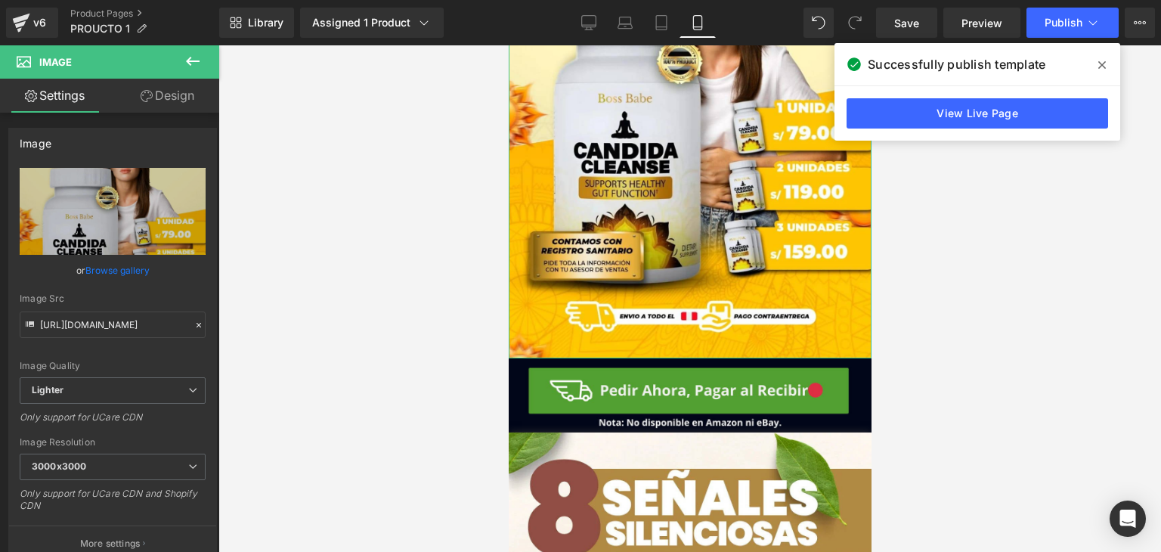
click at [148, 106] on link "Design" at bounding box center [168, 96] width 110 height 34
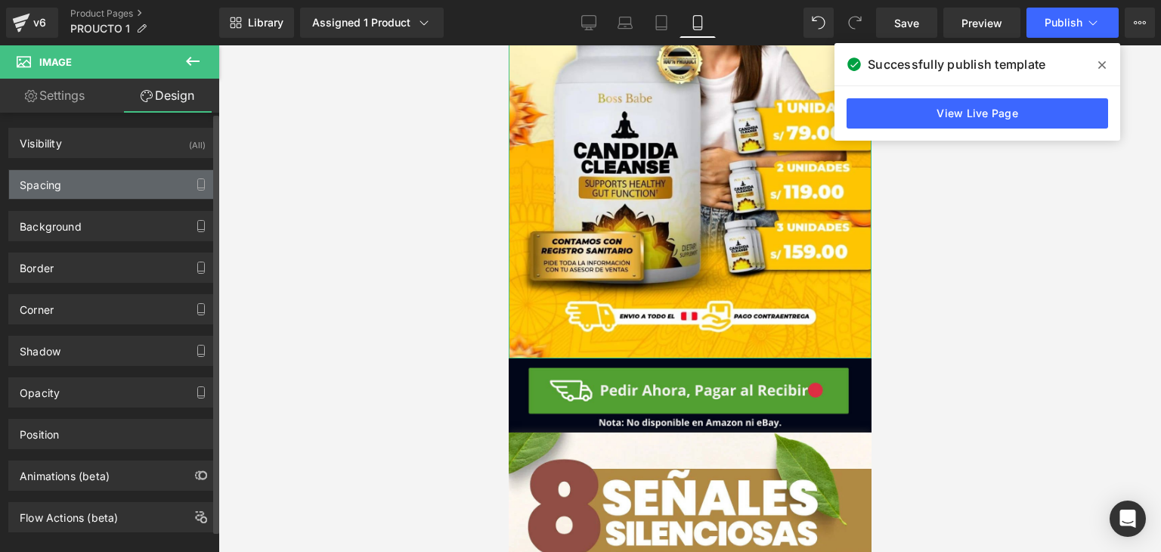
click at [157, 170] on div "Spacing" at bounding box center [112, 184] width 207 height 29
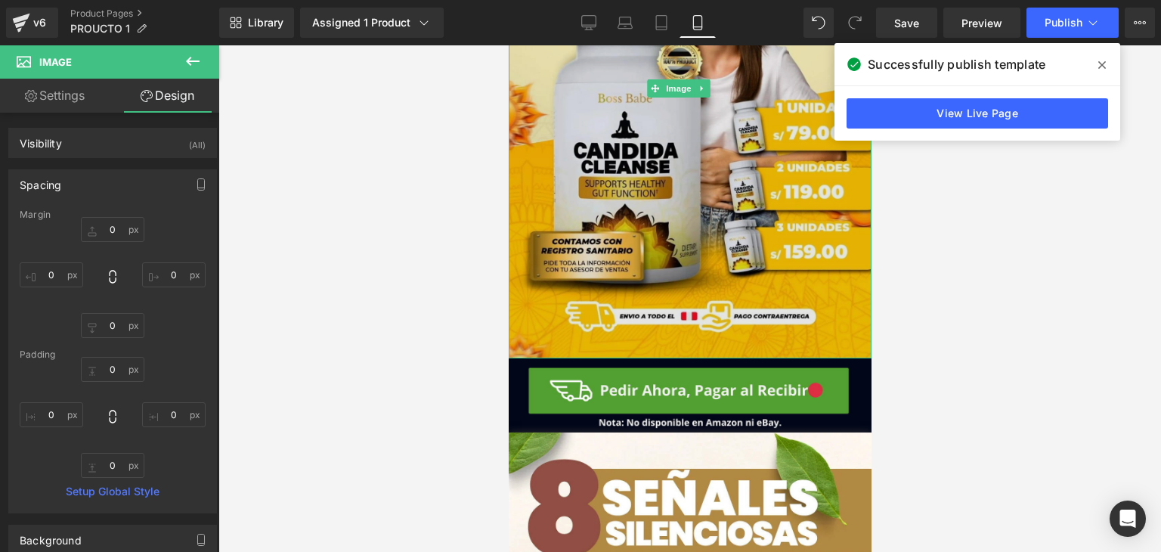
scroll to position [151, 0]
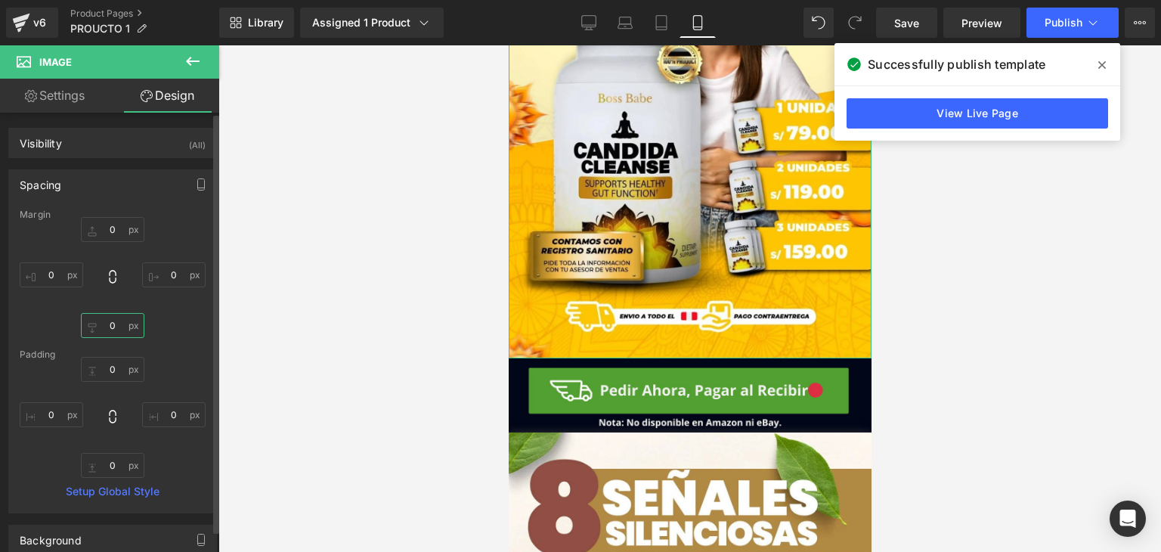
click at [115, 324] on input "text" at bounding box center [112, 325] width 63 height 25
type input "-10"
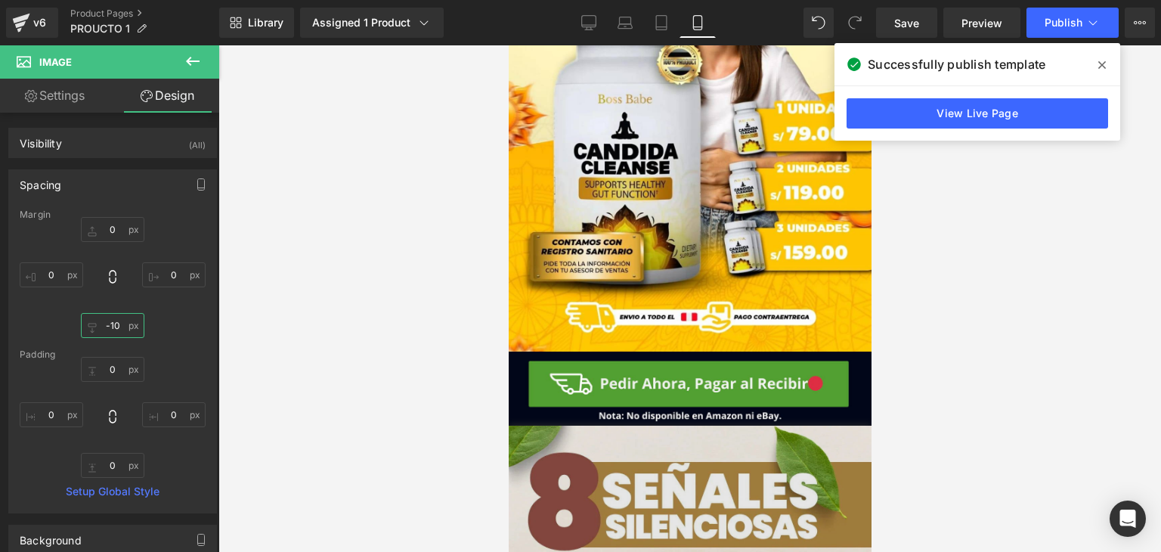
scroll to position [1814, 0]
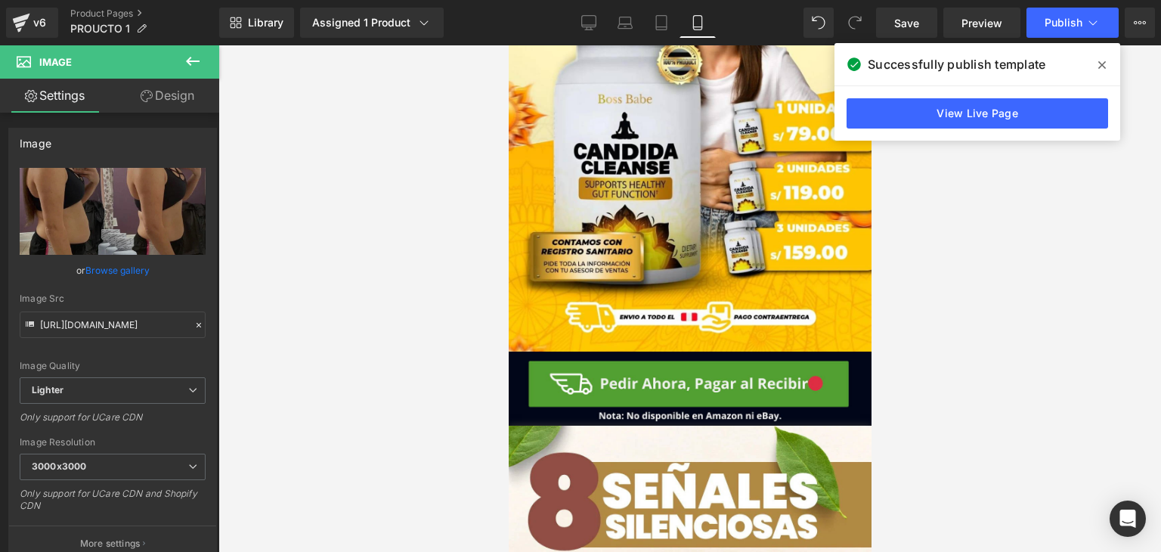
scroll to position [1587, 0]
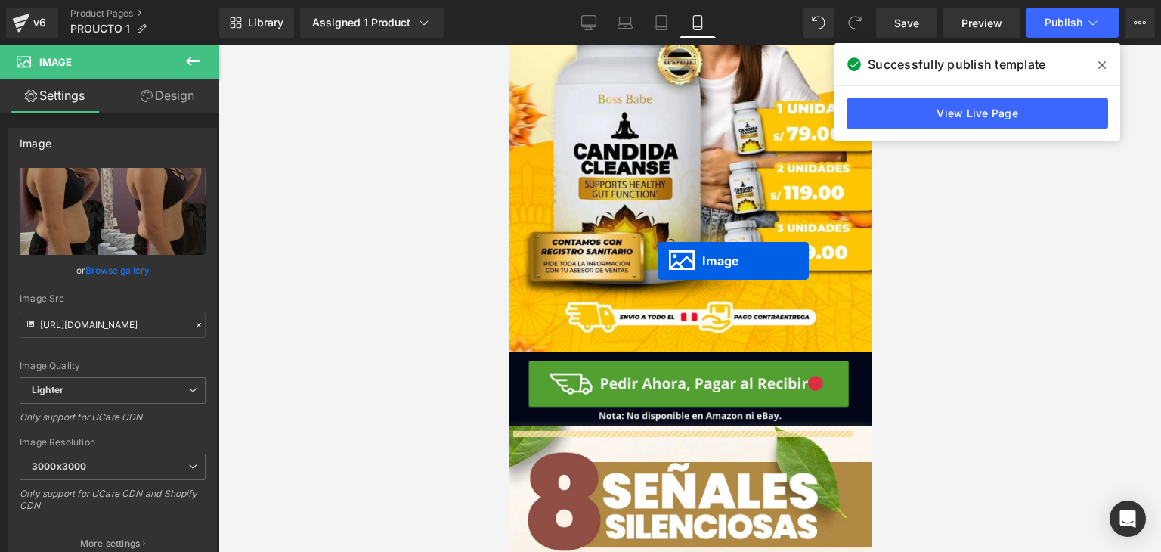
scroll to position [114, 0]
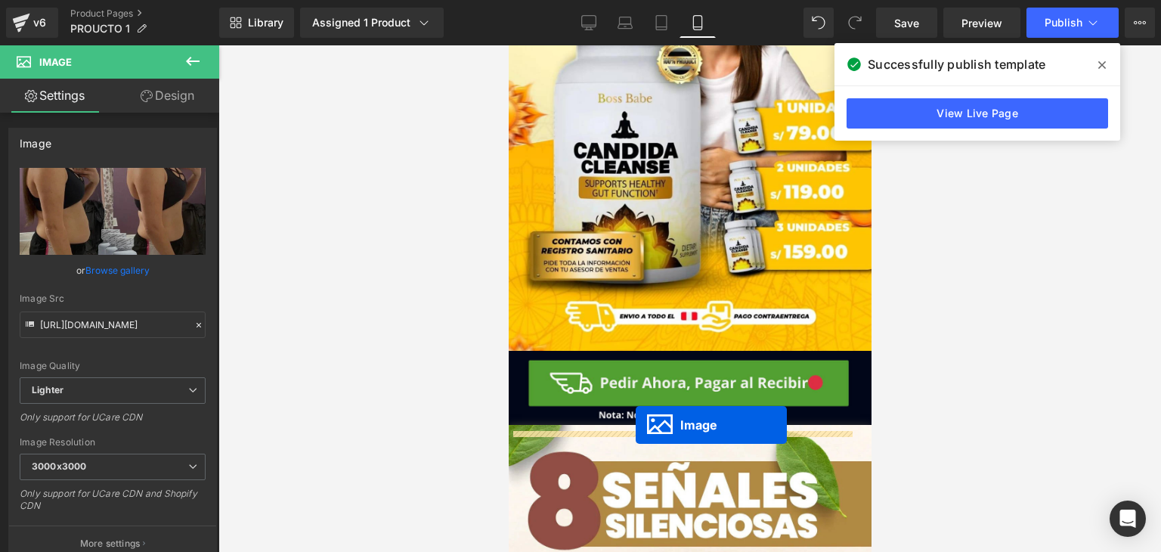
drag, startPoint x: 655, startPoint y: 251, endPoint x: 635, endPoint y: 425, distance: 175.0
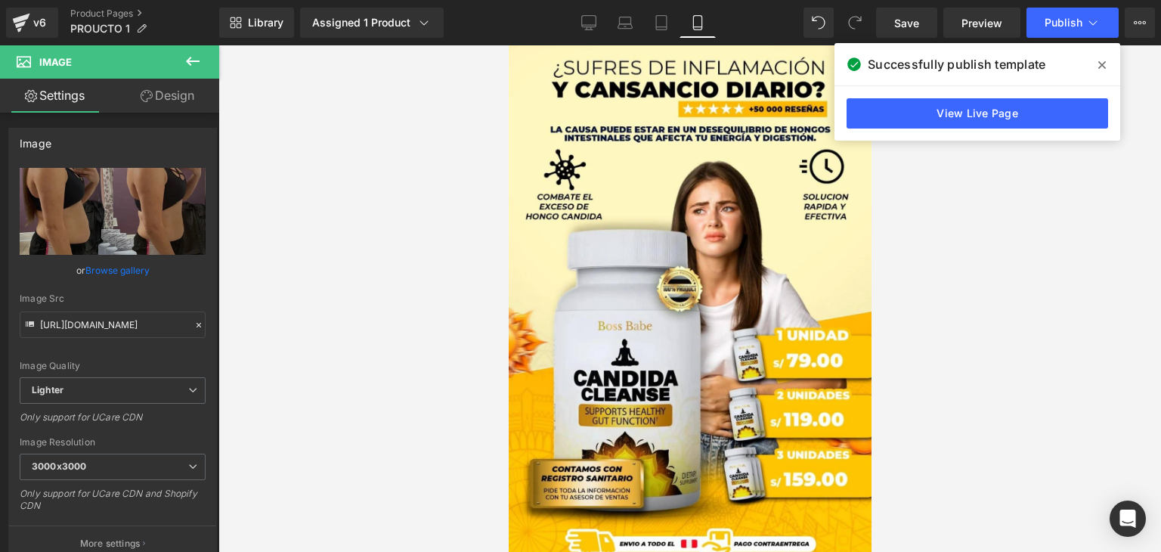
scroll to position [2378, 0]
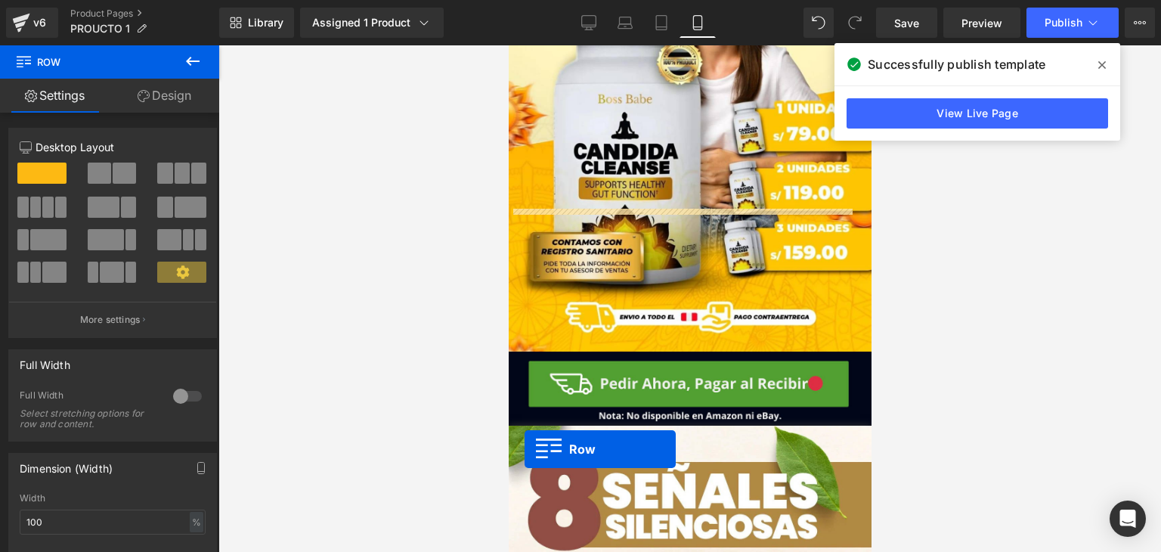
scroll to position [2951, 0]
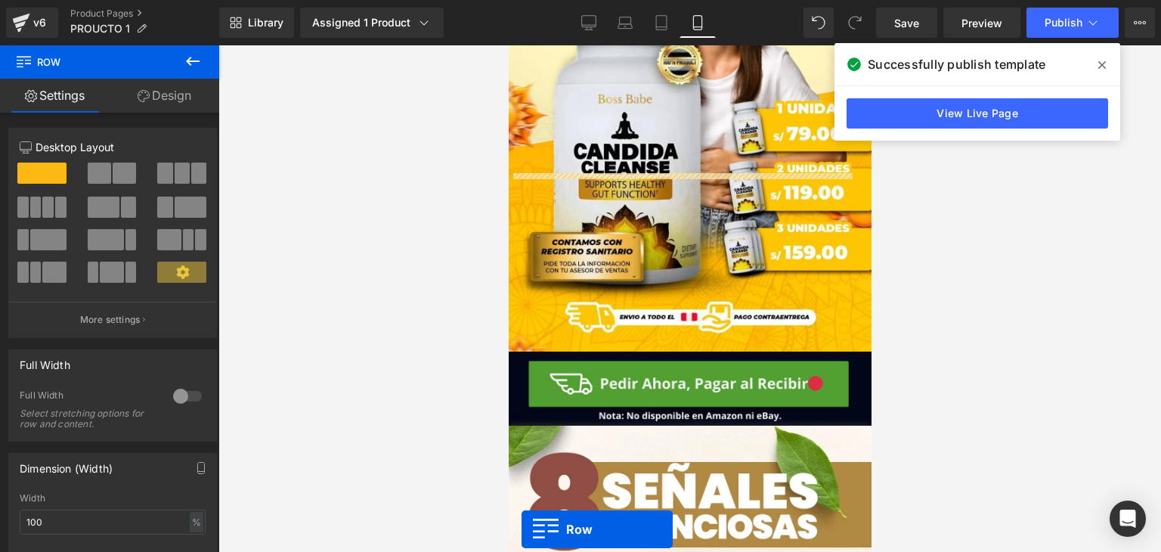
drag, startPoint x: 519, startPoint y: 424, endPoint x: 521, endPoint y: 530, distance: 105.8
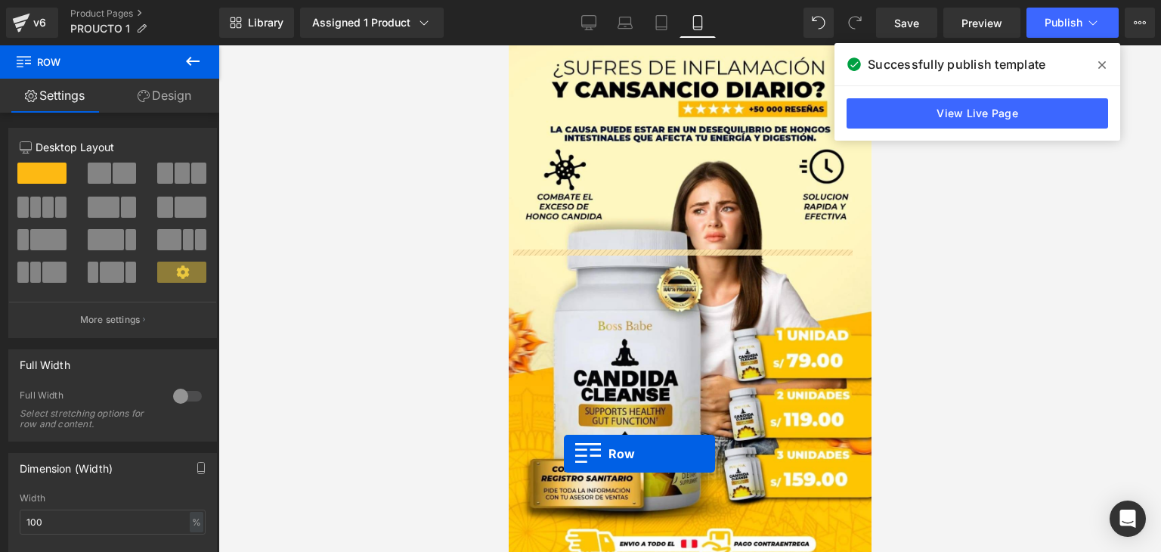
scroll to position [0, 0]
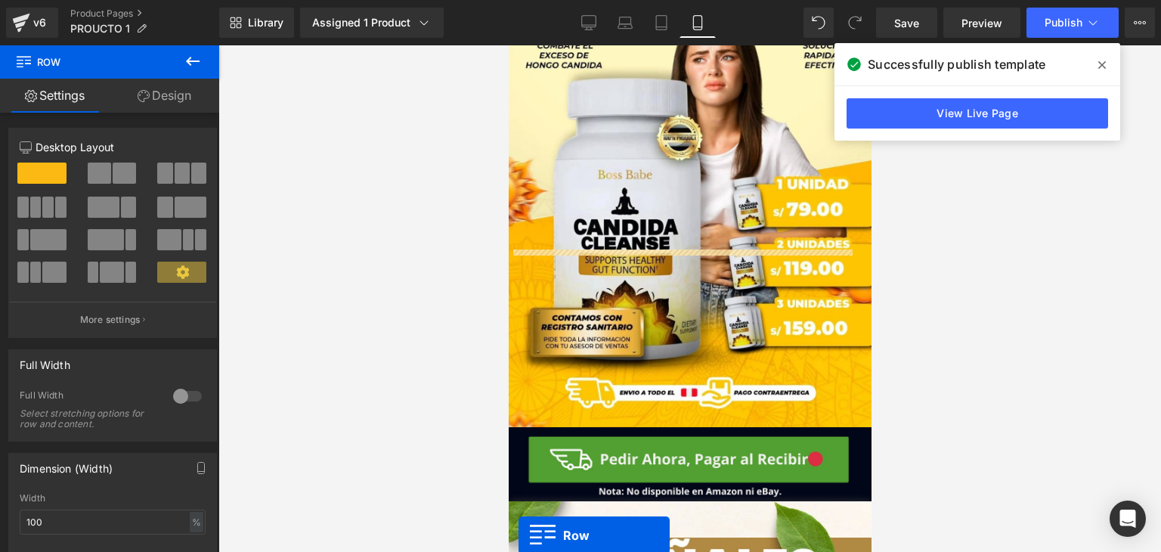
drag, startPoint x: 513, startPoint y: 172, endPoint x: 519, endPoint y: 534, distance: 362.1
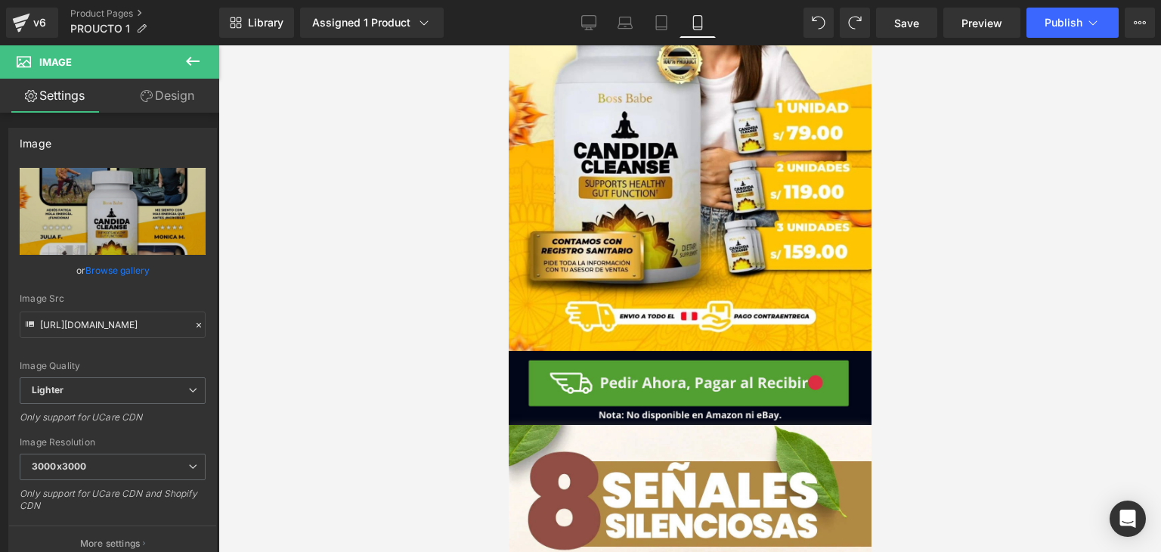
click at [192, 111] on link "Design" at bounding box center [168, 96] width 110 height 34
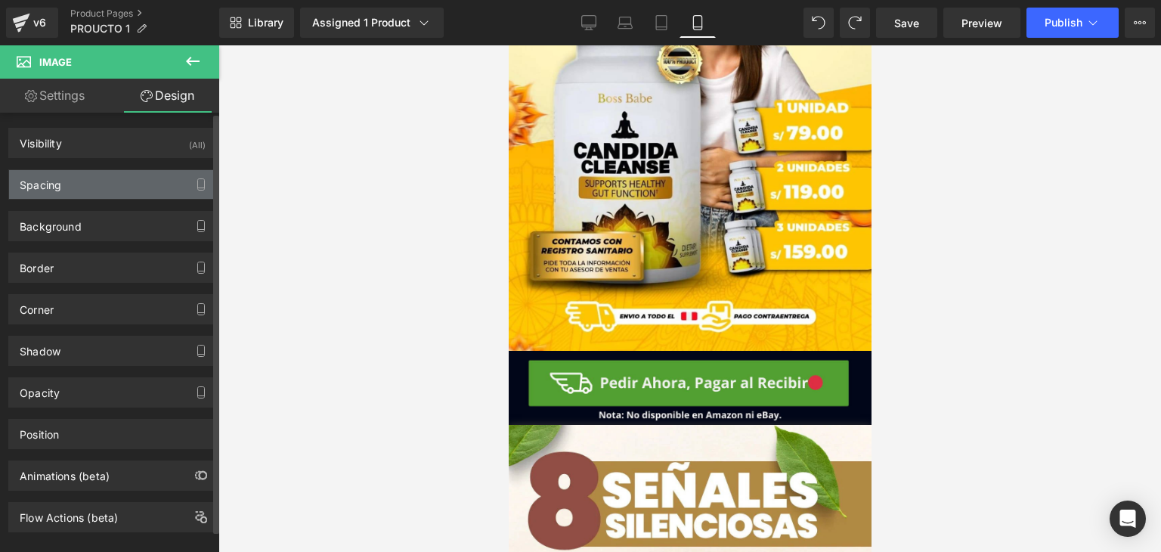
click at [145, 193] on div "Spacing" at bounding box center [112, 184] width 207 height 29
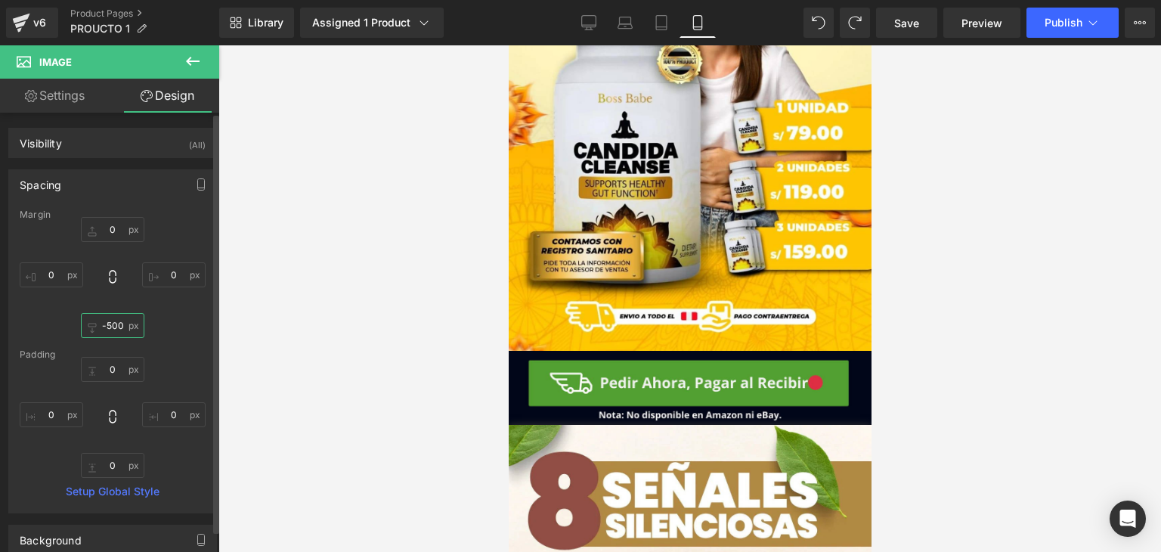
click at [110, 324] on input "-500" at bounding box center [112, 325] width 63 height 25
click at [116, 327] on input "-500" at bounding box center [112, 325] width 63 height 25
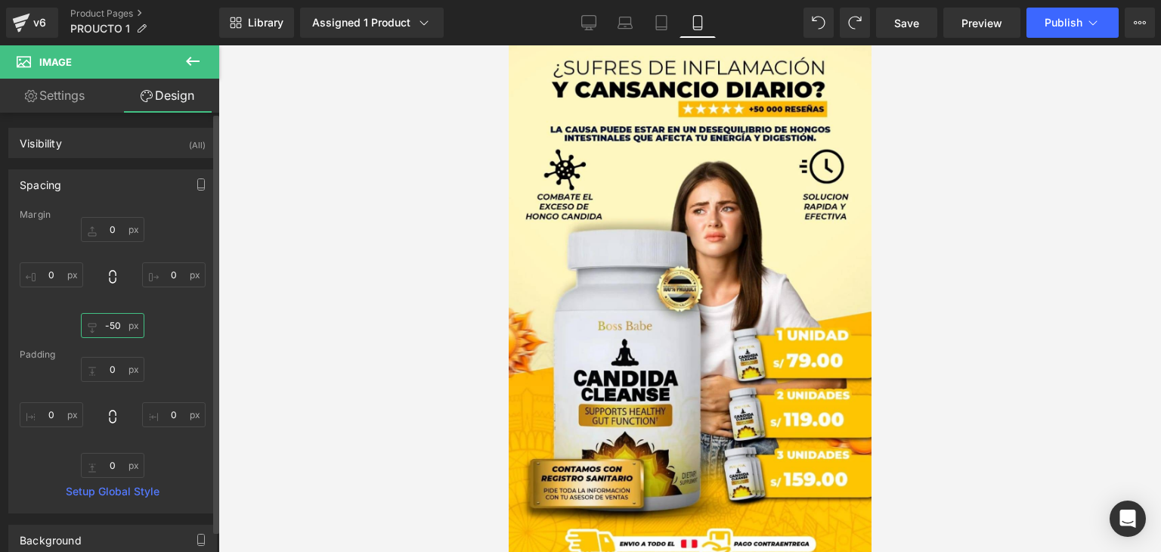
type input "-0"
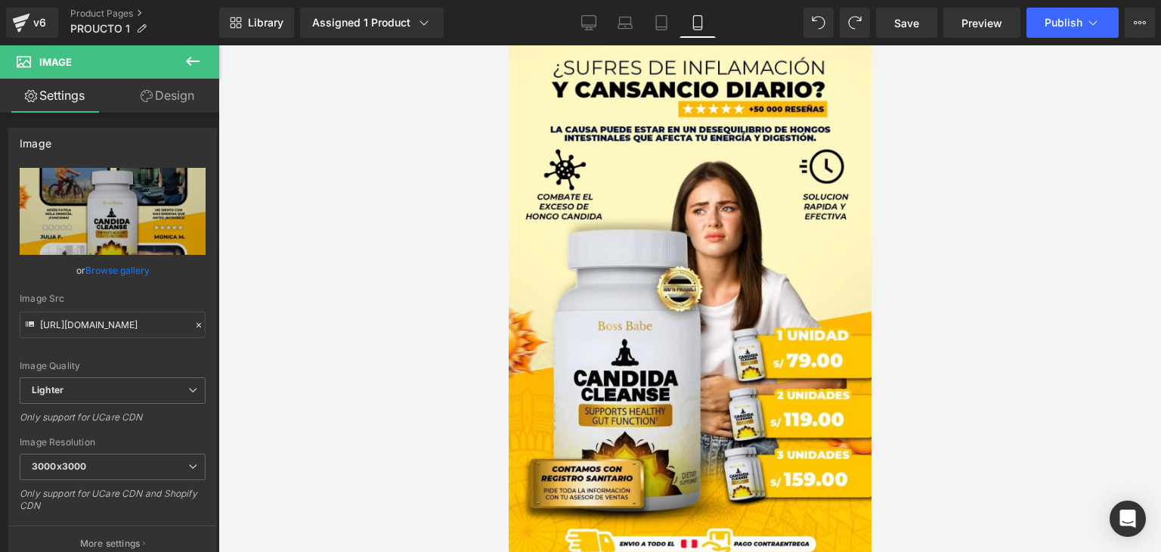
scroll to position [3111, 0]
click at [907, 31] on link "Save" at bounding box center [906, 23] width 61 height 30
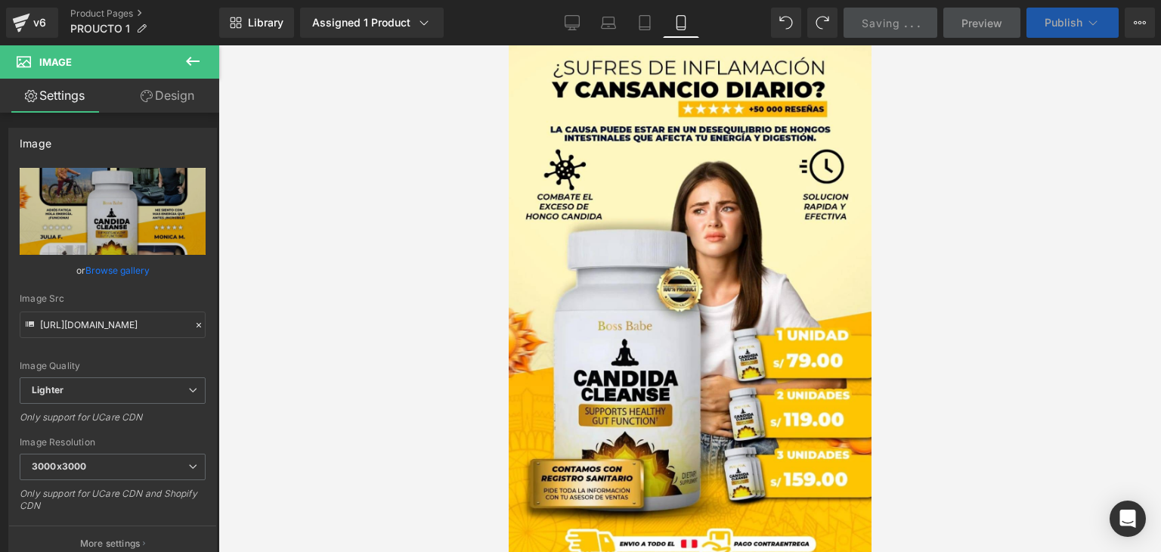
click at [1042, 28] on button "Publish" at bounding box center [1073, 23] width 92 height 30
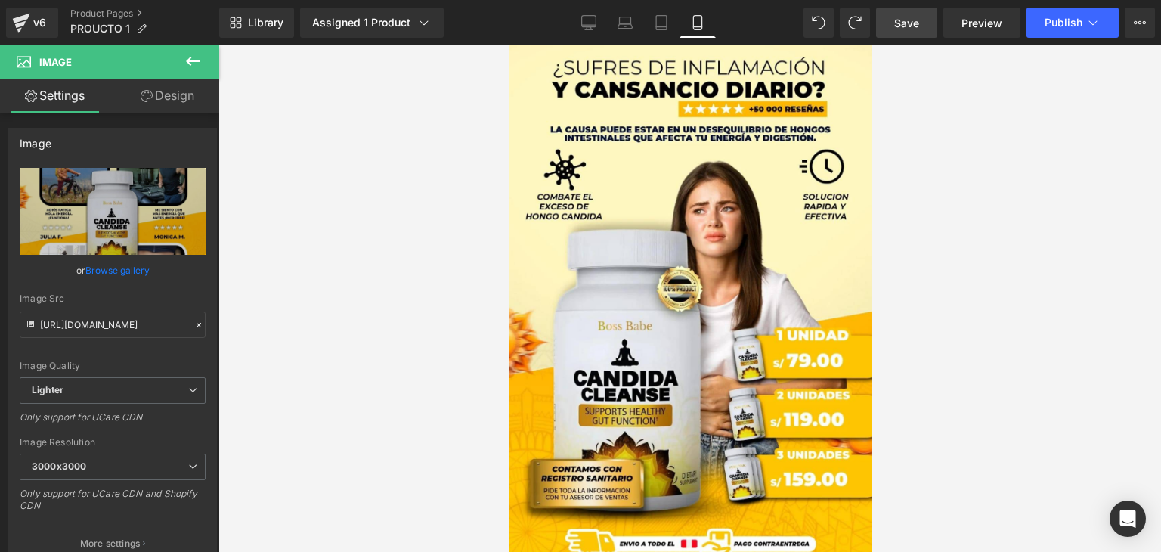
click at [890, 26] on link "Save" at bounding box center [906, 23] width 61 height 30
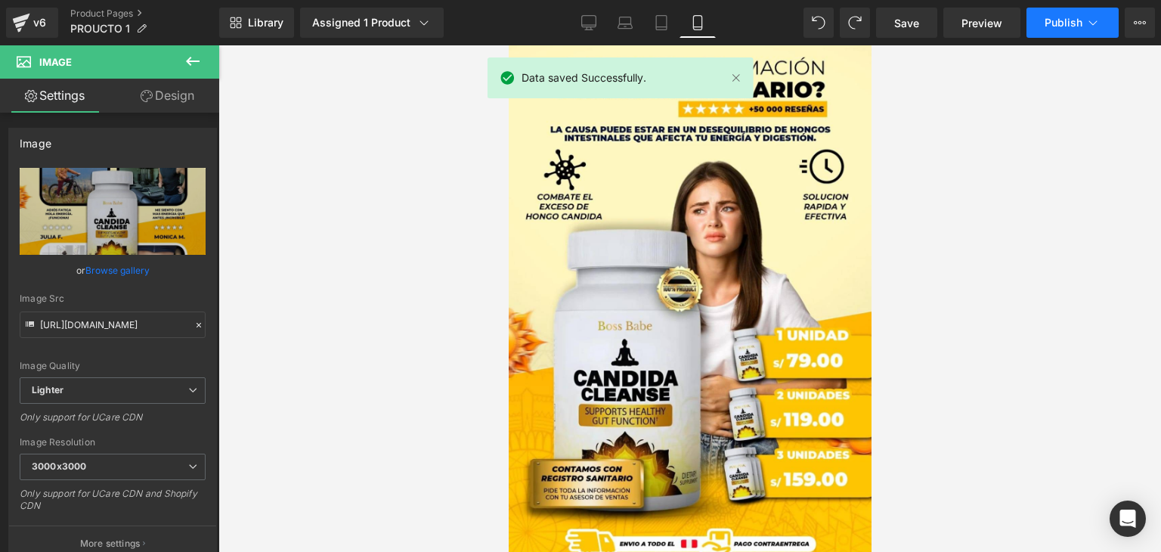
click at [1048, 22] on span "Publish" at bounding box center [1064, 23] width 38 height 12
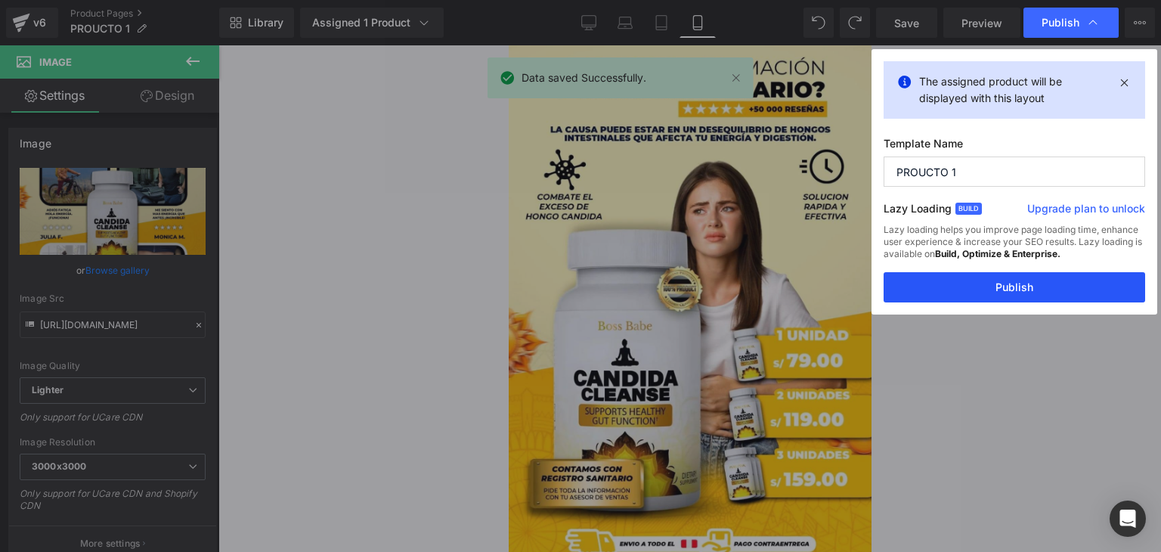
click at [1016, 279] on button "Publish" at bounding box center [1015, 287] width 262 height 30
